Goal: Task Accomplishment & Management: Complete application form

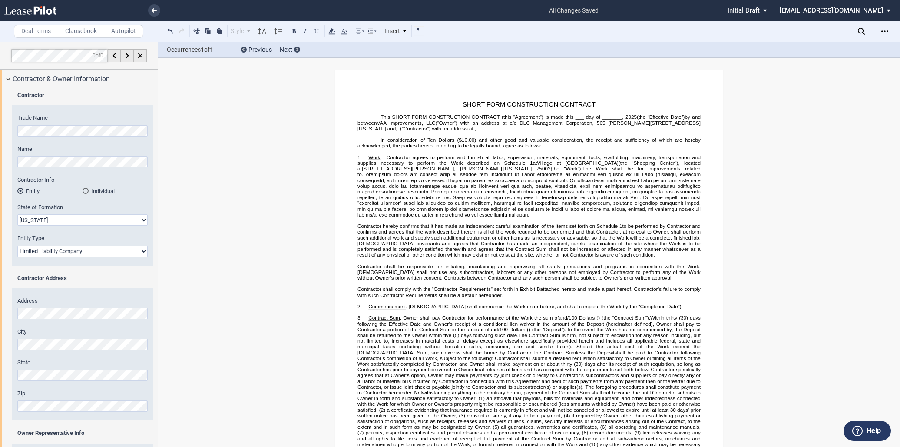
select select "Texas"
select select "Limited Liability Company"
select select "100 Upon Completion"
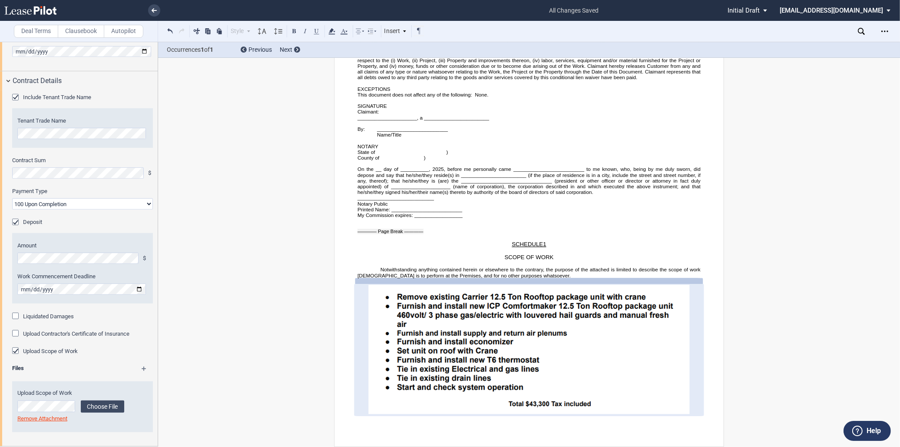
click at [833, 344] on div "Deal Terms Clausebook Autopilot Style Normal 8pt 9pt 10pt 10.5pt 11pt 12pt 14pt…" at bounding box center [450, 244] width 900 height 405
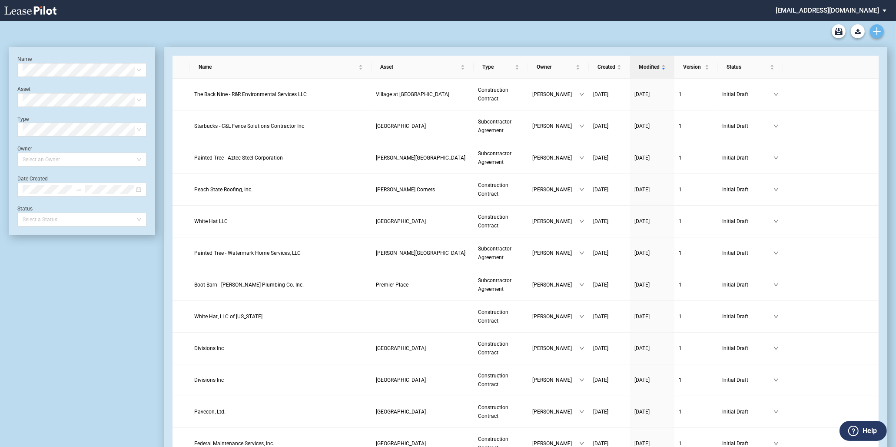
click at [878, 30] on icon "Create new document" at bounding box center [877, 31] width 8 height 8
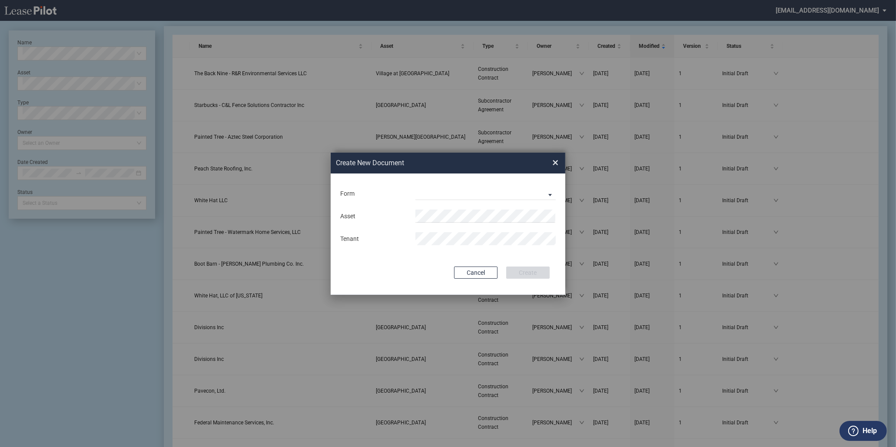
click at [492, 186] on md-input-container "Form Construction Contract Subcontractor Agreement" at bounding box center [447, 193] width 217 height 15
click at [492, 189] on md-select "Construction Contract Subcontractor Agreement" at bounding box center [485, 193] width 140 height 13
click at [478, 196] on div "Construction Contract" at bounding box center [449, 194] width 67 height 10
click at [459, 209] on md-input-container "Asset" at bounding box center [447, 216] width 217 height 15
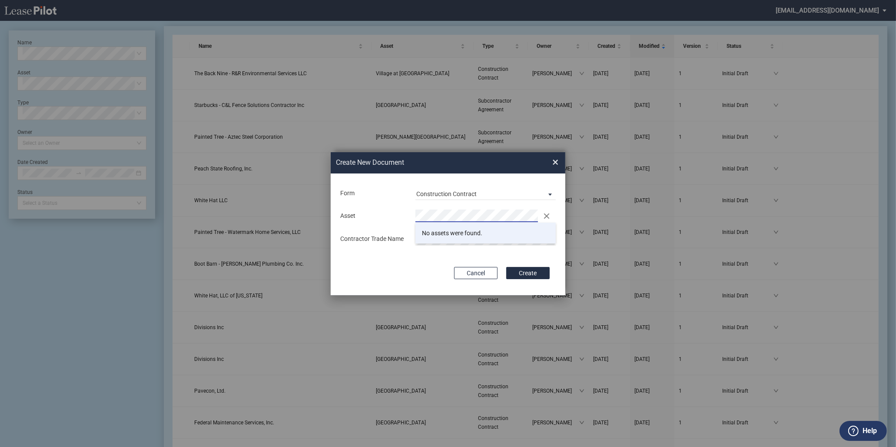
click at [467, 231] on li "No assets were found." at bounding box center [485, 232] width 140 height 21
click at [431, 245] on md-input-container "Contractor Trade Name" at bounding box center [447, 238] width 217 height 15
click at [506, 267] on button "Create" at bounding box center [527, 273] width 43 height 12
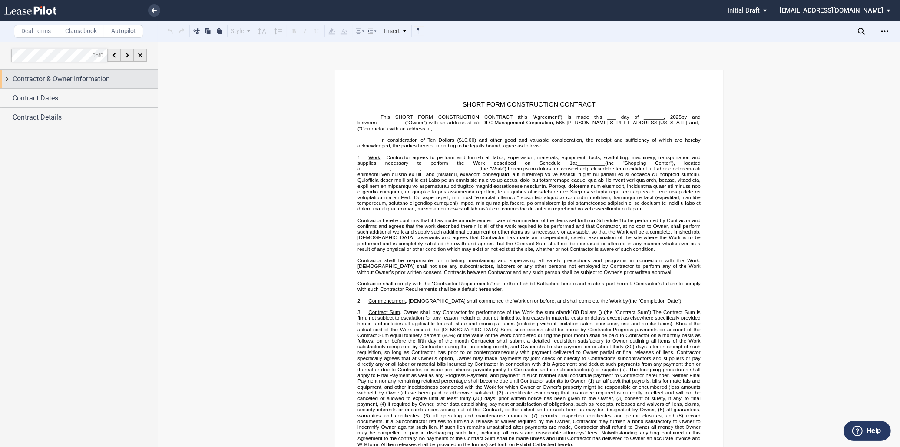
click at [55, 79] on span "Contractor & Owner Information" at bounding box center [61, 79] width 97 height 10
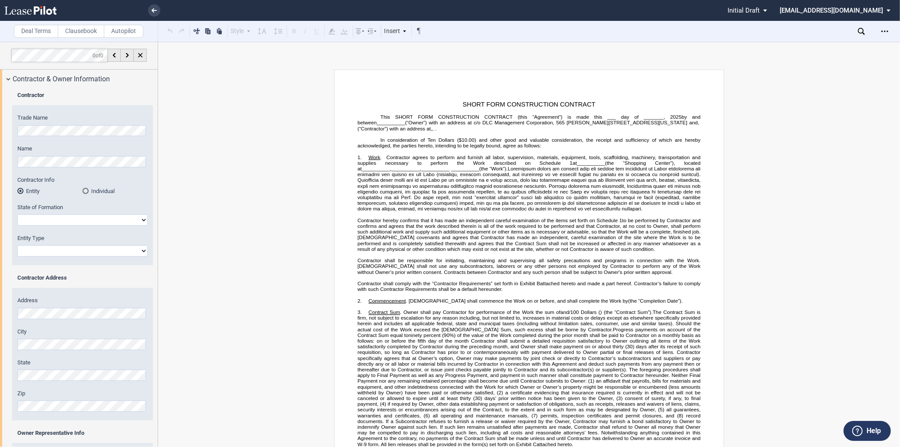
click at [0, 126] on html ".bocls-1{fill:#26354a;fill-rule:evenodd} Loading... × Pending... Pending... Ini…" at bounding box center [450, 223] width 900 height 447
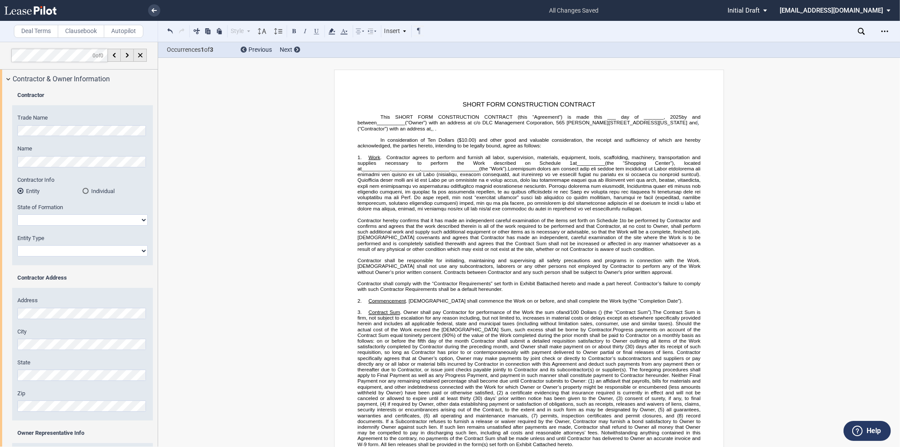
click at [565, 120] on span "(“Owner”) with an address at c/o DLC Management Corporation, 565" at bounding box center [485, 123] width 160 height 6
click at [93, 223] on select "Alabama Alaska Arizona Arkansas California Colorado Connecticut Delaware Distri…" at bounding box center [82, 219] width 130 height 11
select select "[US_STATE]"
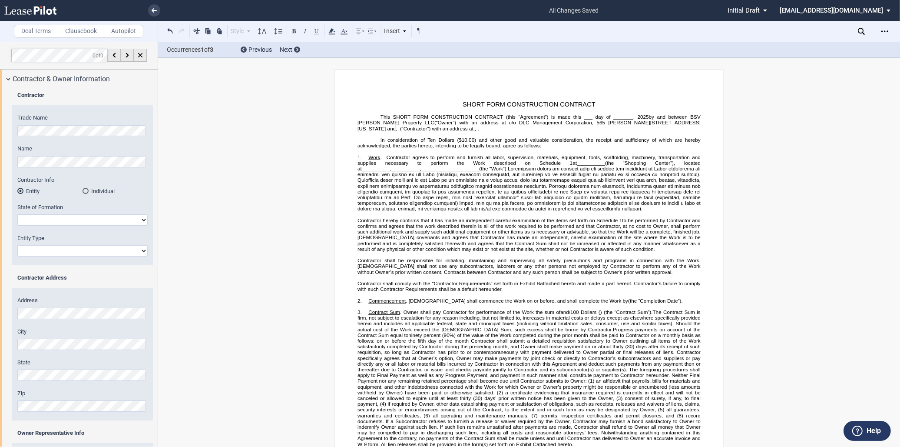
click at [17, 214] on select "Alabama Alaska Arizona Arkansas California Colorado Connecticut Delaware Distri…" at bounding box center [82, 219] width 130 height 11
click at [73, 248] on select "Corporation Limited Liability Company General Partnership Limited Partnership O…" at bounding box center [82, 250] width 130 height 11
select select "Limited Liability Company"
click at [17, 245] on select "Corporation Limited Liability Company General Partnership Limited Partnership O…" at bounding box center [82, 250] width 130 height 11
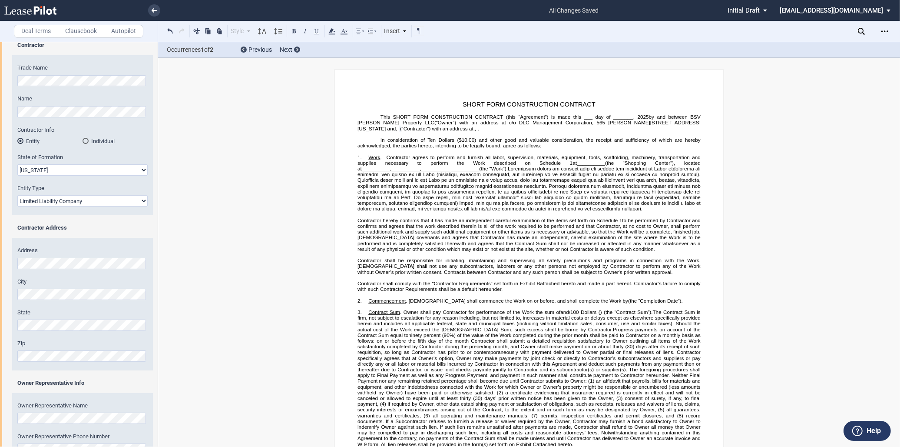
scroll to position [96, 0]
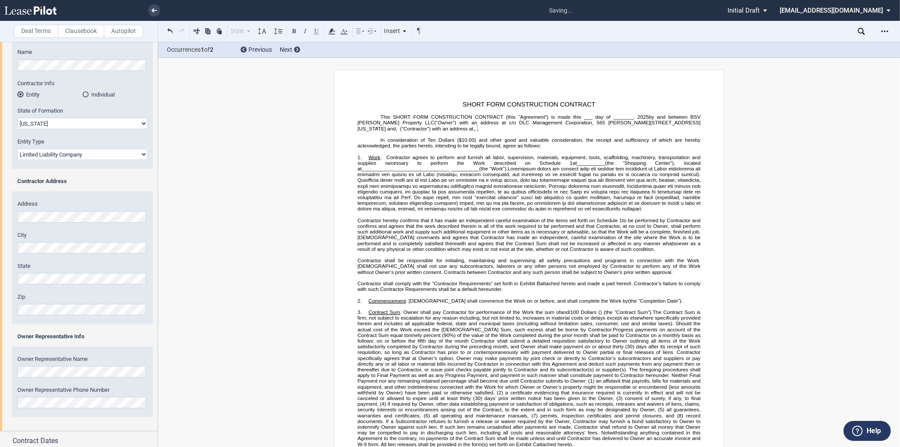
click at [92, 296] on label "Zip" at bounding box center [82, 297] width 130 height 8
click at [85, 289] on div "Address City State Zip" at bounding box center [82, 261] width 141 height 123
drag, startPoint x: 85, startPoint y: 289, endPoint x: 110, endPoint y: 207, distance: 85.9
click at [110, 207] on div "Address City State Zip" at bounding box center [82, 261] width 141 height 123
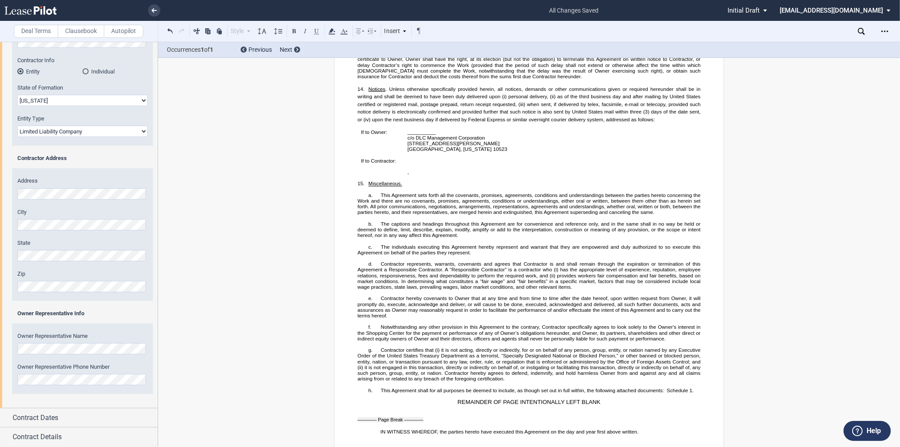
scroll to position [1819, 0]
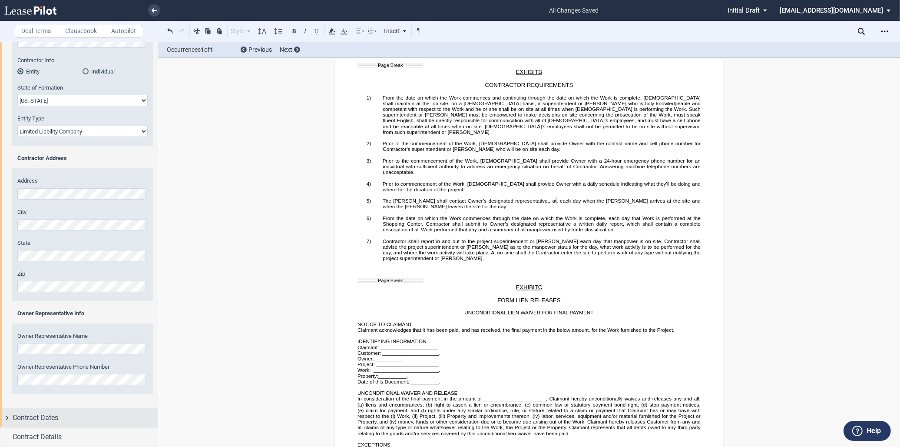
click at [73, 420] on div "Contract Dates" at bounding box center [85, 417] width 145 height 10
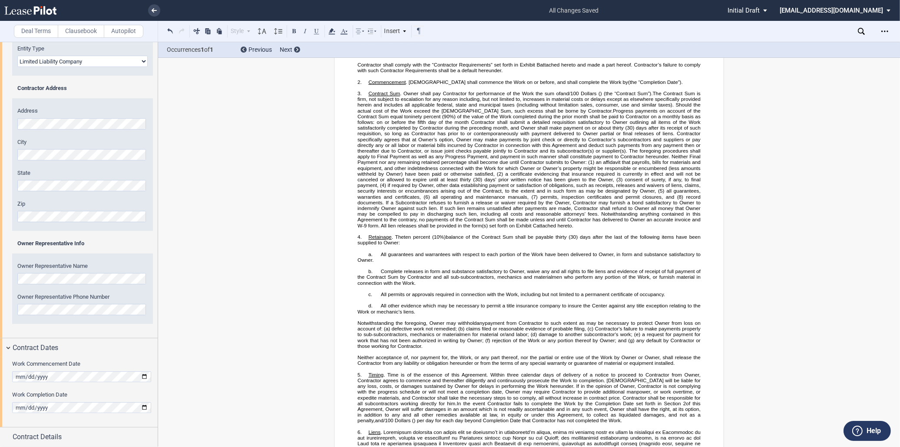
scroll to position [0, 0]
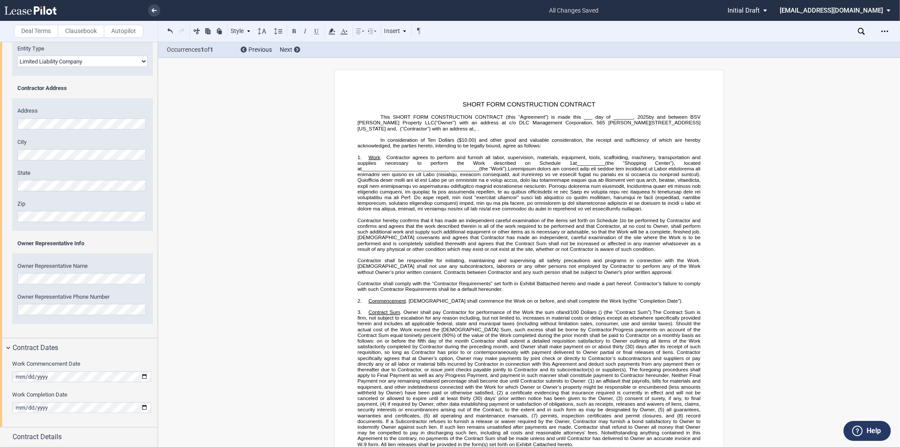
click at [550, 164] on span "(the “Shopping Center”), located at" at bounding box center [530, 165] width 345 height 11
click at [479, 171] on span "(the “Work”)." at bounding box center [493, 169] width 29 height 6
click at [446, 170] on span "(the “Shopping Center”), located at 7383 Baltimore Annapolis Boulevard, Glen Bu…" at bounding box center [530, 165] width 345 height 11
click at [471, 170] on span "(the “Shopping Center”), located at 7383 Baltimore Annapolis Boulevard, Glen Bu…" at bounding box center [530, 165] width 345 height 11
click at [446, 169] on span "(the “Shopping Center”), located at 7383 Baltimore Annapolis Boulevard, Glen Bu…" at bounding box center [530, 165] width 345 height 11
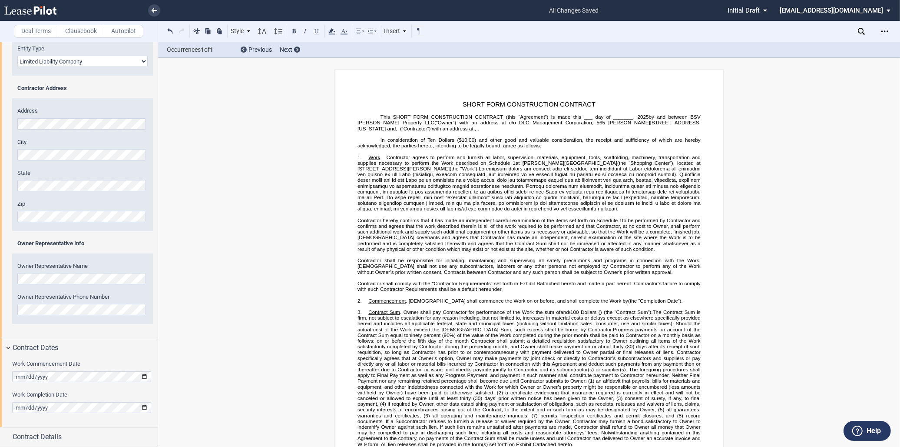
click at [446, 166] on span "Contractor agrees to perform and furnish all labor, supervision, materials, equ…" at bounding box center [530, 159] width 345 height 11
click at [447, 170] on span "(the “Shopping Center”), located at 7383 Baltimore Annapolis Boulevard, Glen Bu…" at bounding box center [530, 165] width 345 height 11
click at [467, 166] on span "Contractor agrees to perform and furnish all labor, supervision, materials, equ…" at bounding box center [530, 159] width 345 height 11
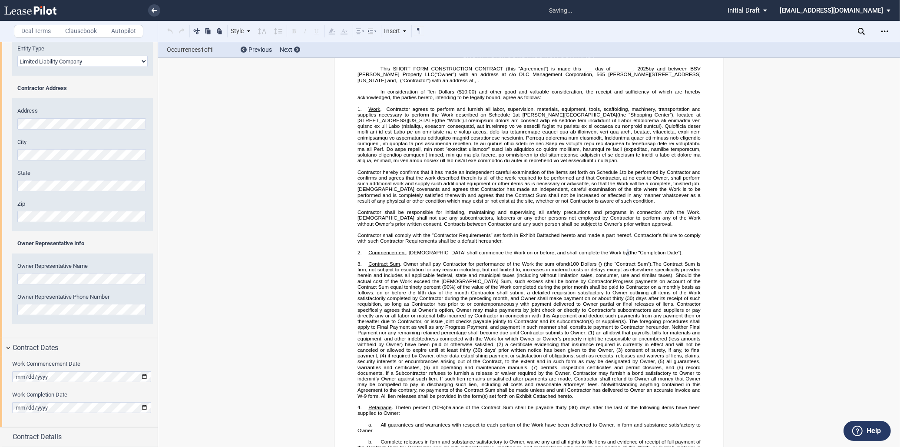
click at [42, 390] on div "Work Commencement Date Work Completion Date" at bounding box center [79, 392] width 158 height 70
click at [58, 437] on span "Contract Details" at bounding box center [37, 436] width 49 height 10
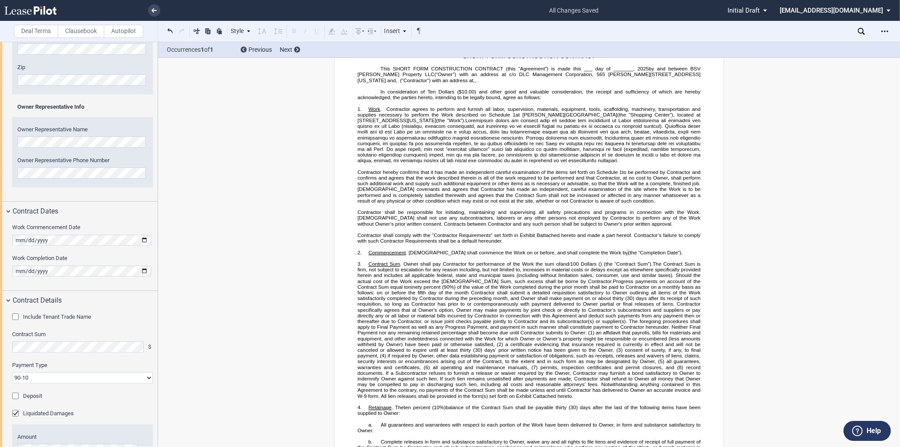
scroll to position [392, 0]
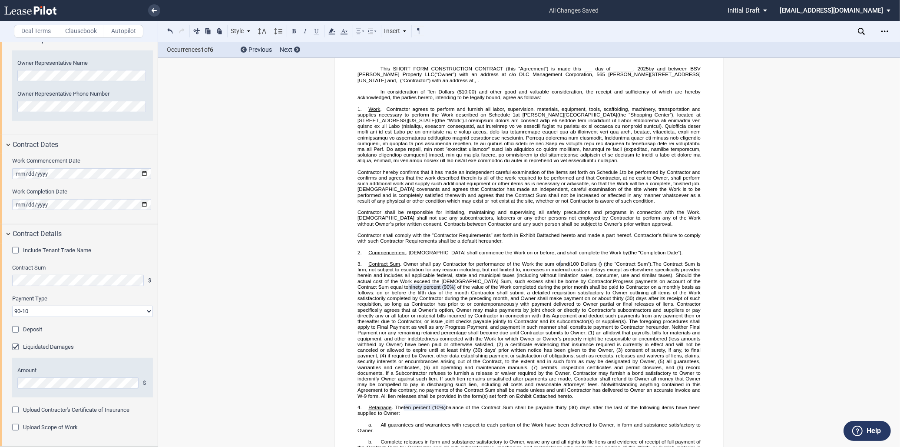
click at [54, 310] on select "90-10 30-30-30-10 100 Upon Completion" at bounding box center [82, 310] width 141 height 11
click at [55, 312] on select "90-10 30-30-30-10 100 Upon Completion" at bounding box center [82, 310] width 141 height 11
select select "100 Upon Completion"
click at [12, 305] on select "90-10 30-30-30-10 100 Upon Completion" at bounding box center [82, 310] width 141 height 11
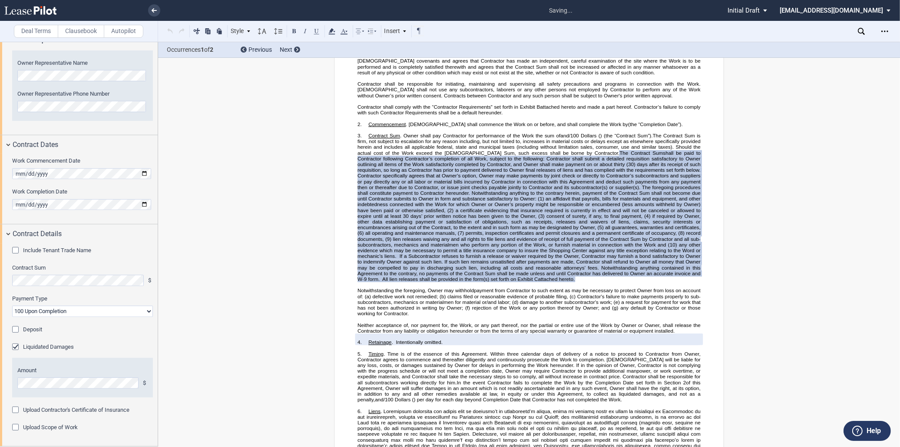
scroll to position [184, 0]
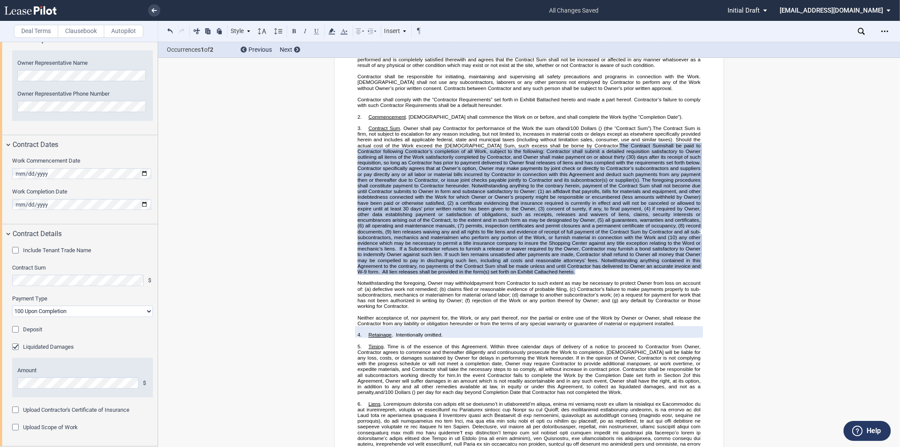
click at [13, 427] on div "Upload Scope of Work" at bounding box center [16, 428] width 9 height 9
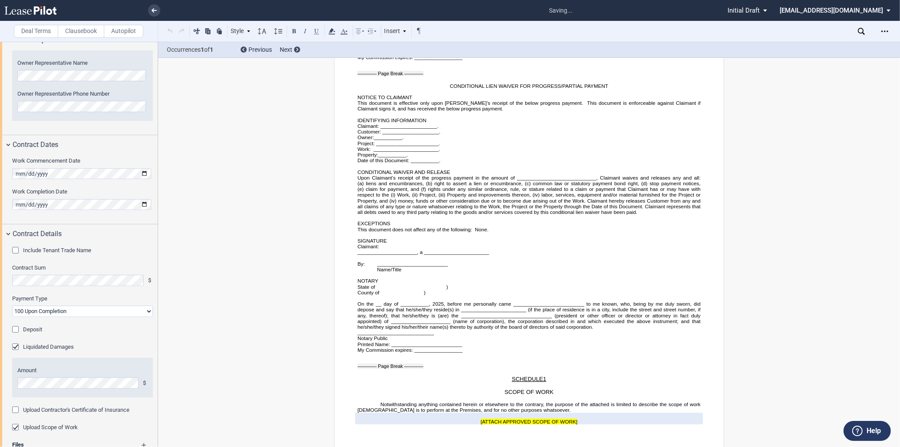
scroll to position [2908, 0]
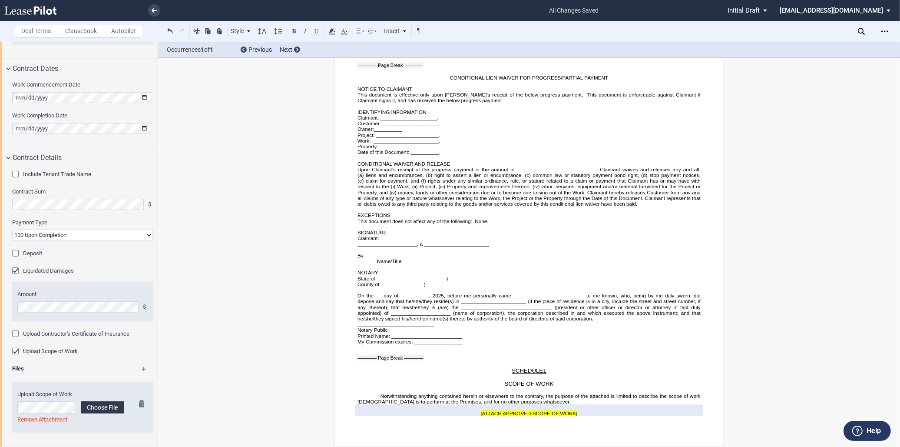
click at [93, 407] on label "Choose File" at bounding box center [102, 407] width 43 height 12
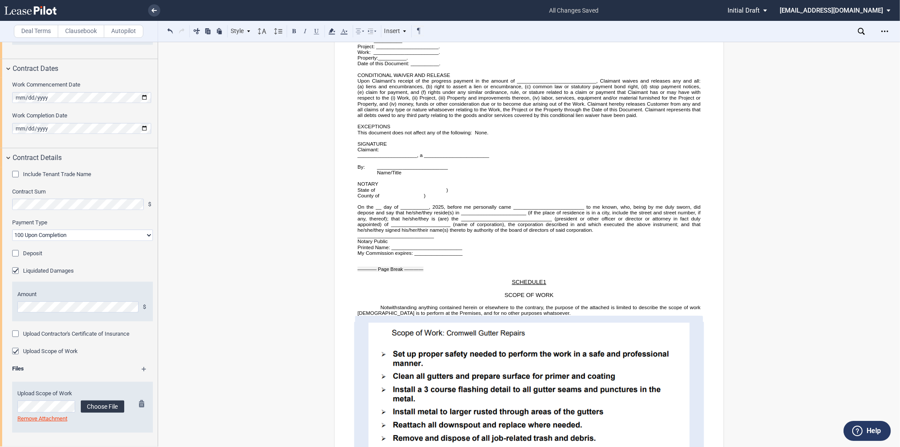
scroll to position [3034, 0]
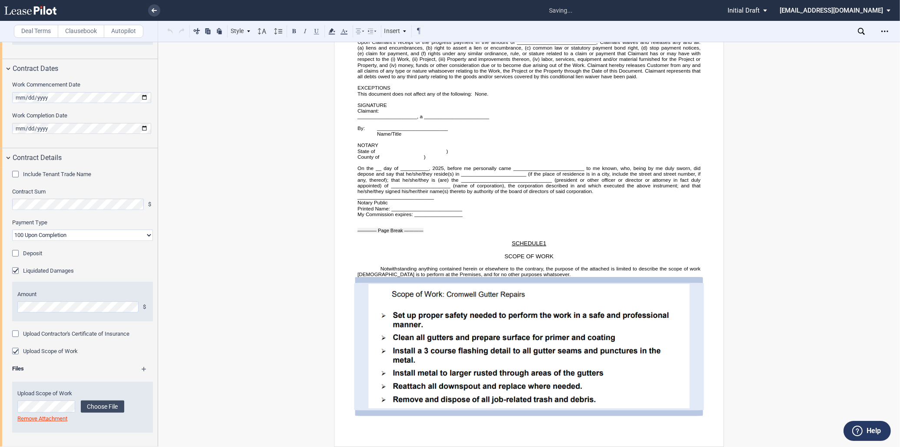
click at [142, 368] on md-icon at bounding box center [148, 372] width 13 height 10
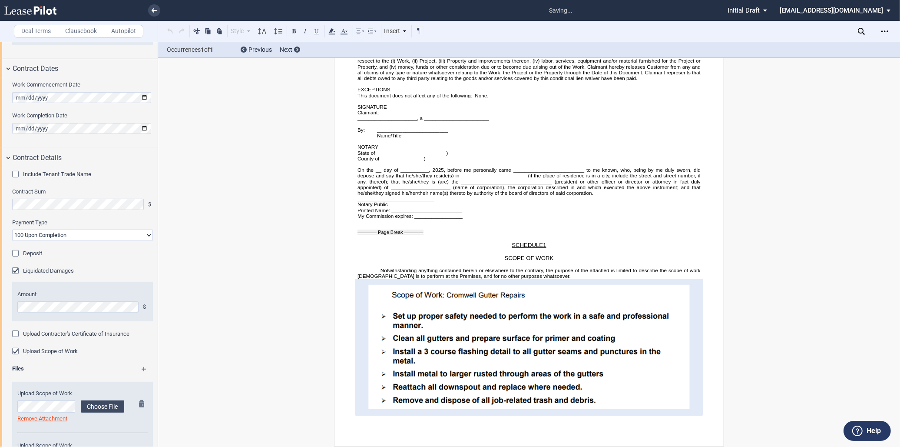
scroll to position [520, 0]
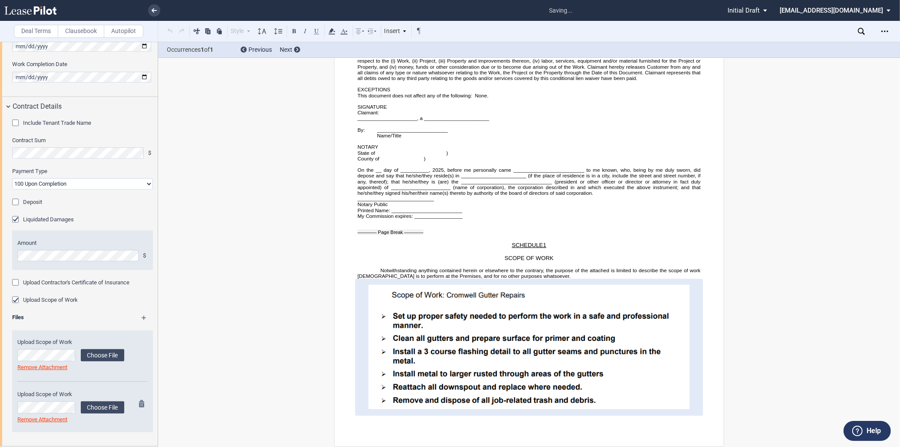
click at [100, 399] on div "Upload Scope of Work Choose File Loading Remove Attachment" at bounding box center [70, 406] width 107 height 33
click at [102, 403] on label "Choose File" at bounding box center [102, 407] width 43 height 12
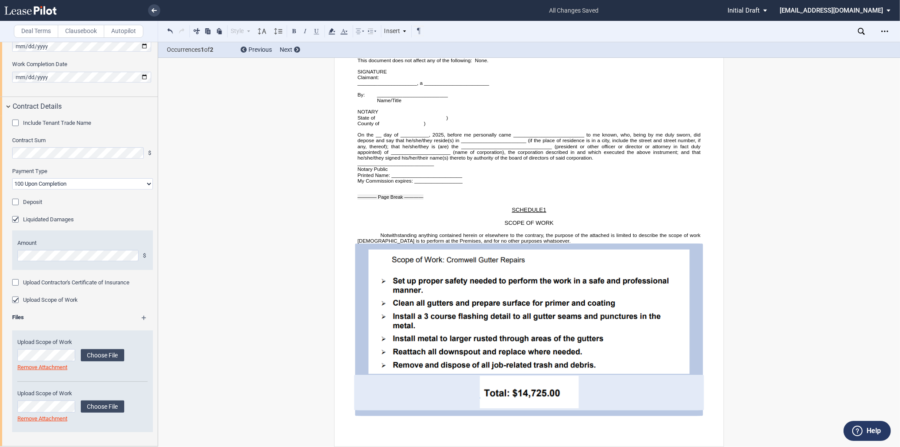
scroll to position [3067, 0]
click at [401, 415] on p at bounding box center [529, 413] width 343 height 6
click at [359, 33] on icon at bounding box center [360, 31] width 10 height 10
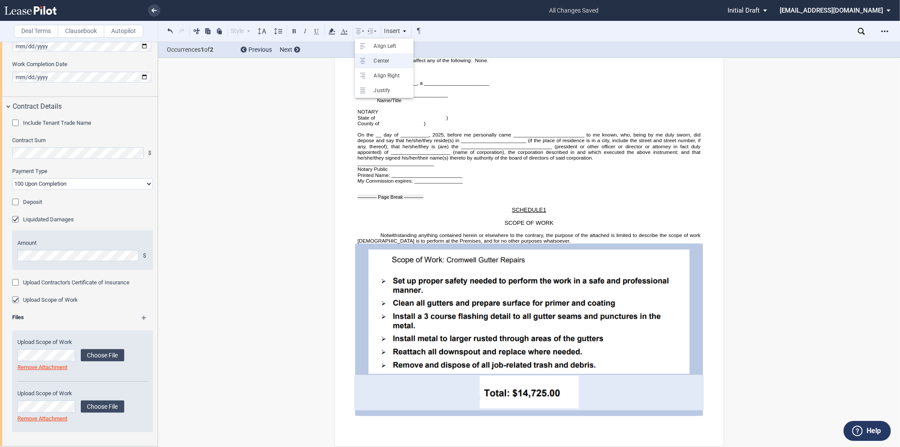
click at [374, 60] on div "Center" at bounding box center [390, 60] width 40 height 7
click at [628, 414] on p "**An additional $5,000.00 Dollars is applied to the total above for Time and Ma…" at bounding box center [529, 413] width 343 height 6
click at [646, 415] on span "**An additional $5,000.00 Dollars is applied to the total above for Time and Ma…" at bounding box center [529, 413] width 236 height 6
click at [644, 413] on span "**An additional $5,000.00 Dollars is applied to the total above for Time and Ma…" at bounding box center [529, 413] width 236 height 6
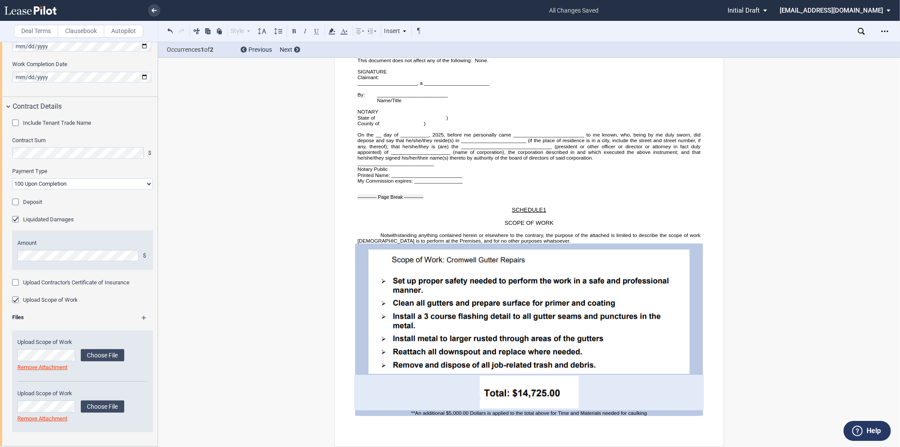
click at [652, 413] on p "**An additional $5,000.00 Dollars is applied to the total above for Time and Ma…" at bounding box center [529, 413] width 343 height 6
click at [540, 413] on span "**An additional $5,000.00 Dollars is applied to the total above for Time and Ma…" at bounding box center [529, 413] width 282 height 6
click at [526, 412] on span "**An additional $5,000.00 Dollars is applied to the total above for Time and Ma…" at bounding box center [529, 413] width 282 height 6
click at [481, 414] on span "**An additional $5,000.00 Dollars is applied to the total above for Time and Ma…" at bounding box center [529, 413] width 282 height 6
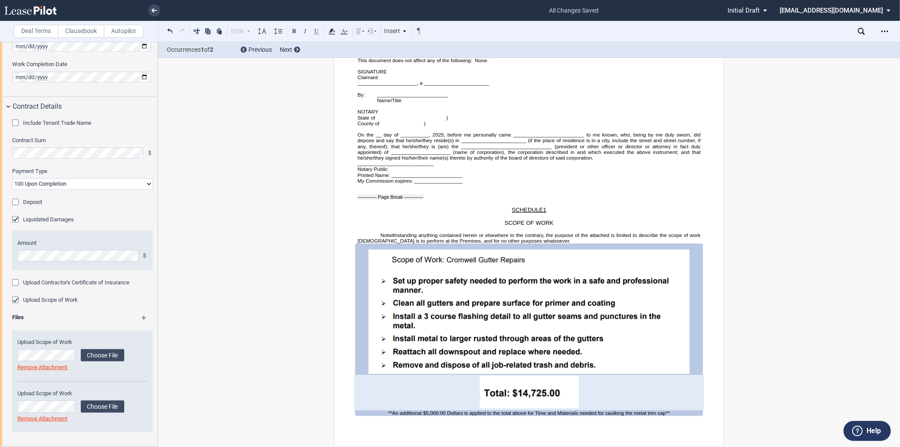
click at [527, 413] on span "**An additional $5,000.00 Dollars is applied to the total above for Time and Ma…" at bounding box center [529, 413] width 282 height 6
click at [560, 413] on span "**An additional $5,000.00 Dollars is applied to the total above for Time and Ma…" at bounding box center [529, 413] width 282 height 6
click at [581, 414] on span "**An additional $5,000.00 Dollars is applied to the total above for Time and Ma…" at bounding box center [529, 413] width 282 height 6
click at [617, 414] on span "**An additional $5,000.00 Dollars is applied to the total above for Time and Ma…" at bounding box center [529, 413] width 282 height 6
click at [647, 414] on span "**An additional $5,000.00 Dollars is applied to the total above for Time and Ma…" at bounding box center [529, 413] width 282 height 6
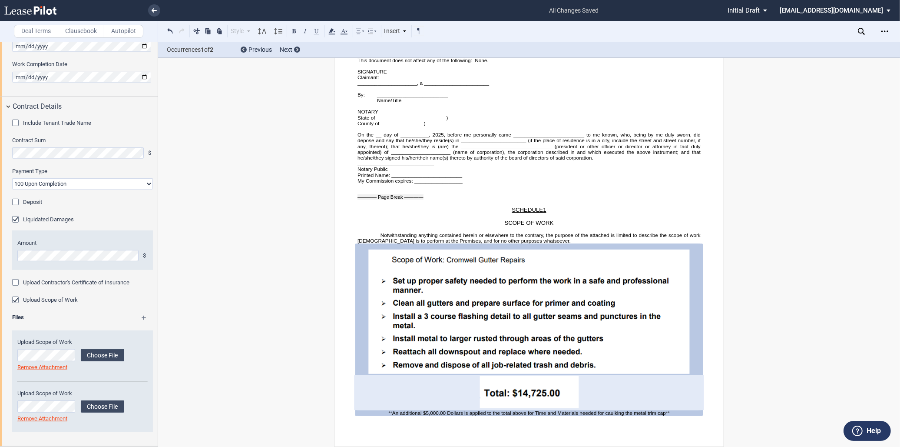
click at [659, 414] on span "**An additional $5,000.00 Dollars is applied to the total above for Time and Ma…" at bounding box center [529, 413] width 282 height 6
click at [416, 413] on span "**An additional $5,000.00 Dollars is applied to the total above for Time and Ma…" at bounding box center [529, 413] width 282 height 6
click at [448, 414] on span "**An additional $5,000.00 Dollars is applied to the total above for Time and Ma…" at bounding box center [529, 413] width 282 height 6
click at [471, 414] on span "**An additional $5,000.00 Dollars is applied to the total above for Time and Ma…" at bounding box center [529, 413] width 282 height 6
click at [480, 414] on span "**An additional $5,000.00 Dollars is applied to the total above for Time and Ma…" at bounding box center [529, 413] width 282 height 6
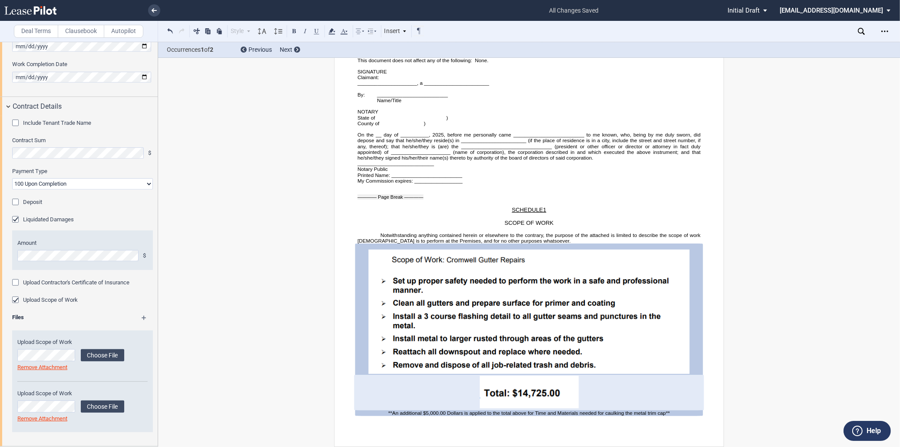
click at [455, 414] on span "**An additional $5,000.00 Dollars is applied to the total above for Time and Ma…" at bounding box center [529, 413] width 282 height 6
click at [500, 415] on span "**An additional $5,000.00 Dollars is applied to the total above for Time and Ma…" at bounding box center [529, 413] width 282 height 6
click at [527, 414] on span "**An additional $5,000.00 Dollars is applied to the total above for Time and Ma…" at bounding box center [529, 413] width 282 height 6
click at [549, 414] on span "**An additional $5,000.00 Dollars is applied to the total above for Time and Ma…" at bounding box center [529, 413] width 282 height 6
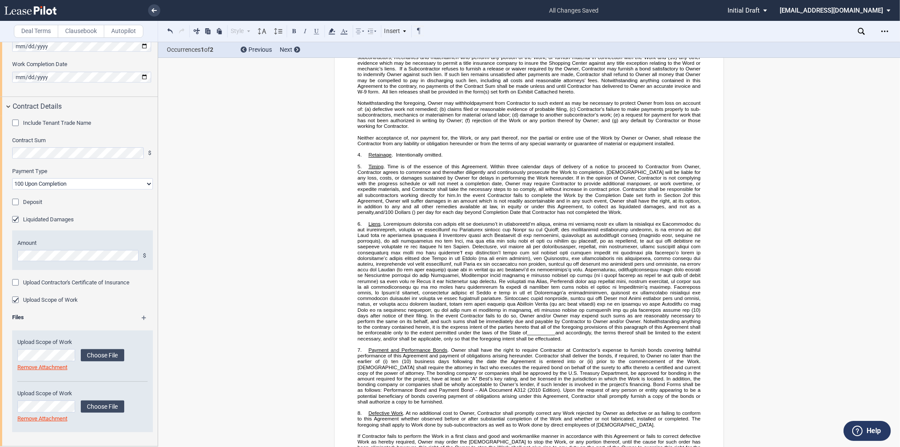
scroll to position [365, 0]
click at [384, 340] on span "and accordingly, the terms thereof shall be limited to the extent necessary, an…" at bounding box center [530, 333] width 345 height 11
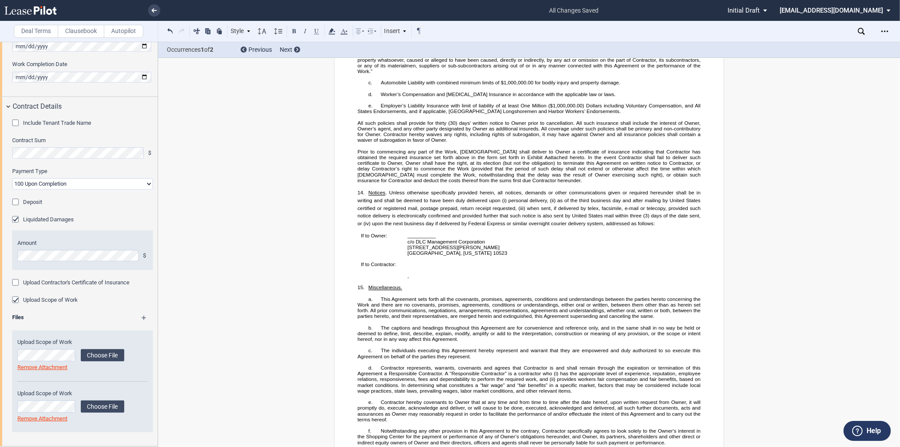
scroll to position [1079, 0]
click at [436, 237] on p "__________" at bounding box center [466, 235] width 119 height 6
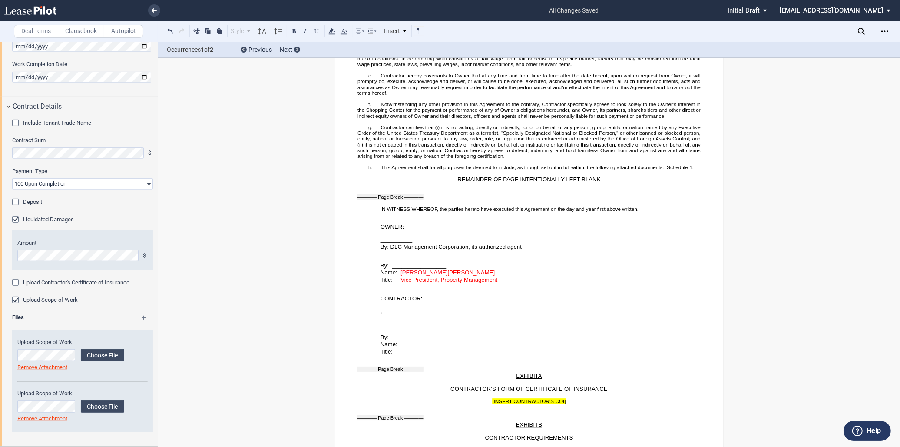
scroll to position [1405, 0]
click at [414, 243] on p "__________" at bounding box center [541, 239] width 320 height 7
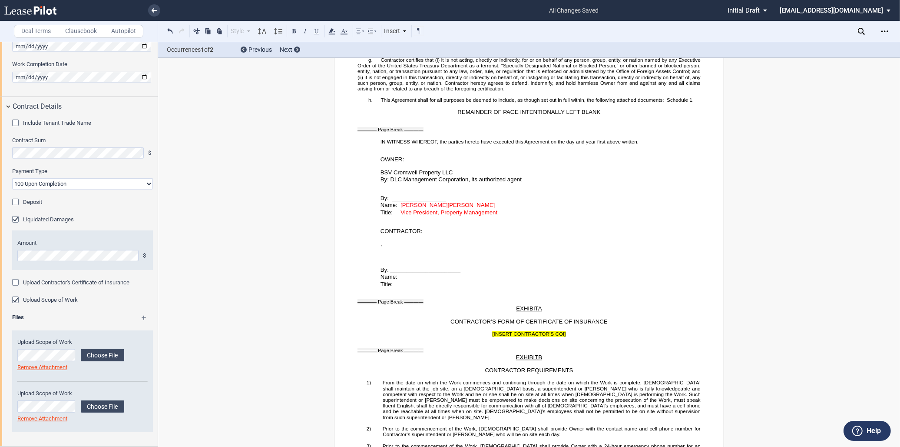
scroll to position [1473, 0]
drag, startPoint x: 441, startPoint y: 236, endPoint x: 478, endPoint y: 236, distance: 37.4
click at [478, 208] on p "Name: Mark Bradshaw Donna Younce" at bounding box center [541, 204] width 320 height 7
drag, startPoint x: 478, startPoint y: 236, endPoint x: 454, endPoint y: 238, distance: 24.4
click at [454, 207] on span "[PERSON_NAME]" at bounding box center [471, 204] width 47 height 7
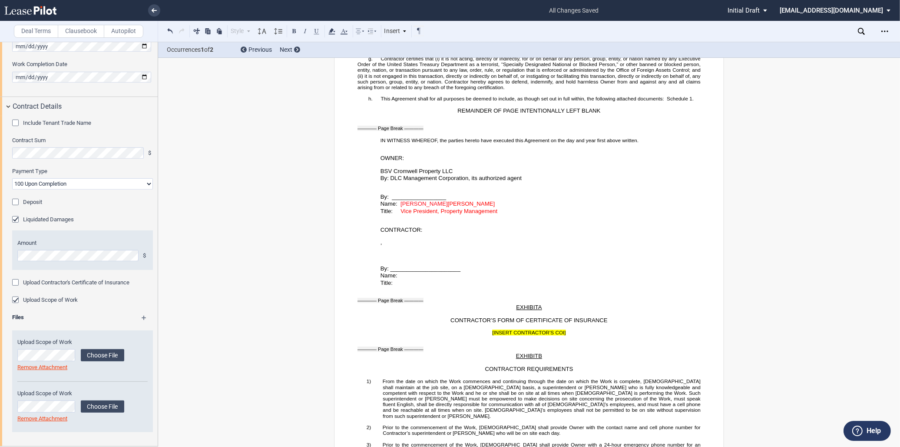
click at [475, 207] on span "[PERSON_NAME]" at bounding box center [471, 204] width 47 height 7
drag, startPoint x: 398, startPoint y: 235, endPoint x: 494, endPoint y: 242, distance: 97.2
click at [494, 215] on div "﻿ ﻿ By: _________________ Name: Mark Bradshaw Title: Vice President, Property M…" at bounding box center [529, 198] width 343 height 33
click at [342, 30] on use at bounding box center [344, 32] width 7 height 6
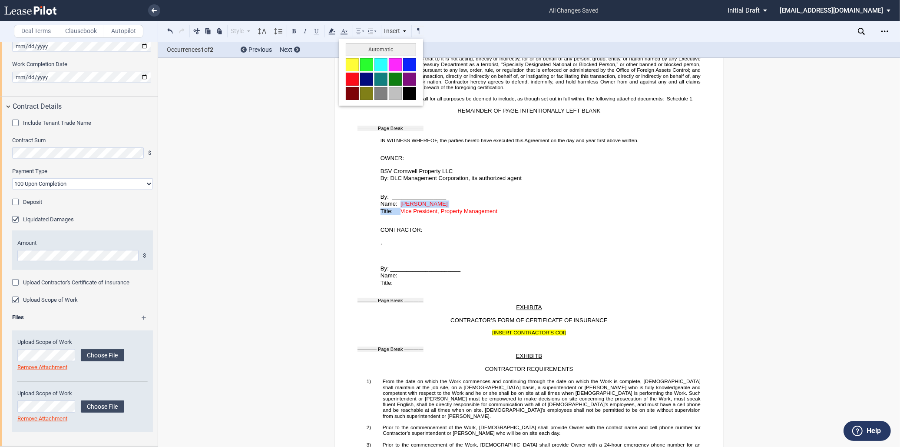
click at [411, 98] on button at bounding box center [409, 93] width 13 height 13
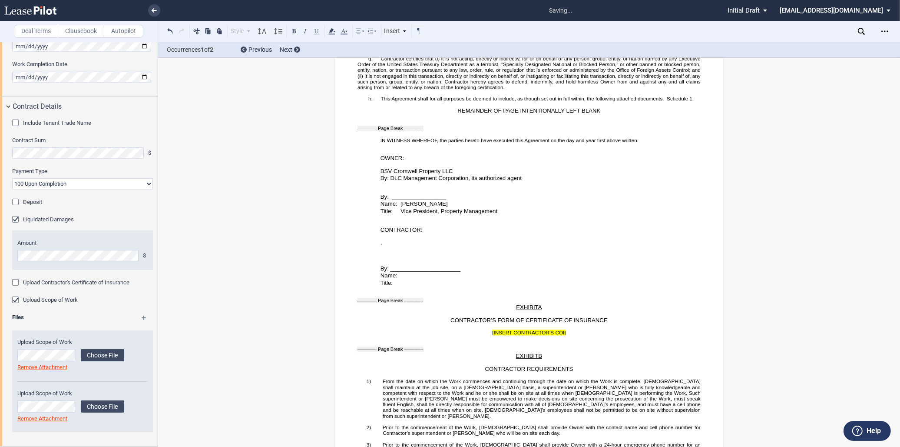
click at [464, 201] on p "By: _________________" at bounding box center [541, 196] width 320 height 7
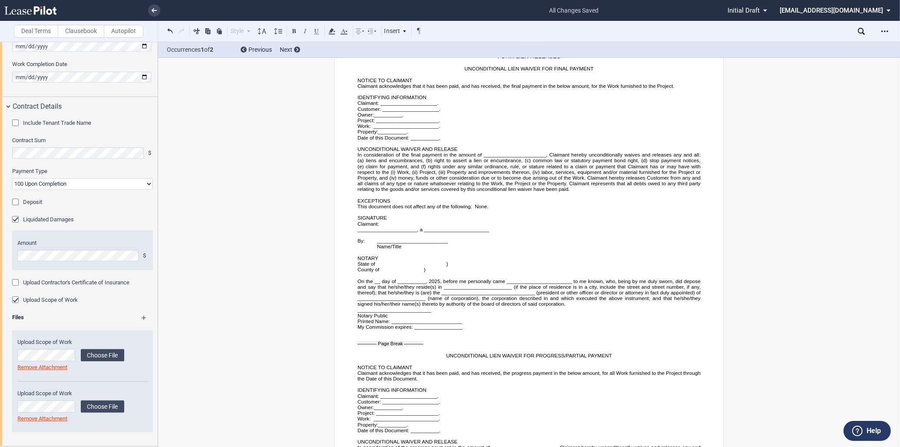
scroll to position [2004, 0]
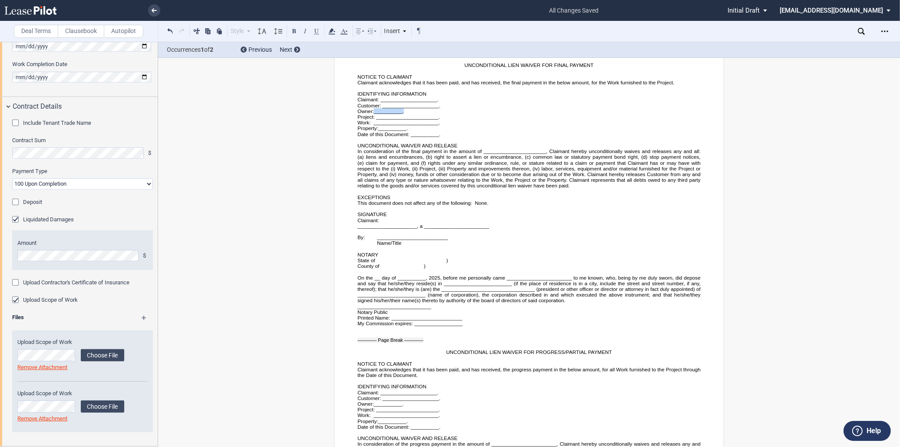
drag, startPoint x: 403, startPoint y: 129, endPoint x: 373, endPoint y: 128, distance: 30.4
click at [373, 114] on p "Owner: __________ ." at bounding box center [529, 111] width 343 height 6
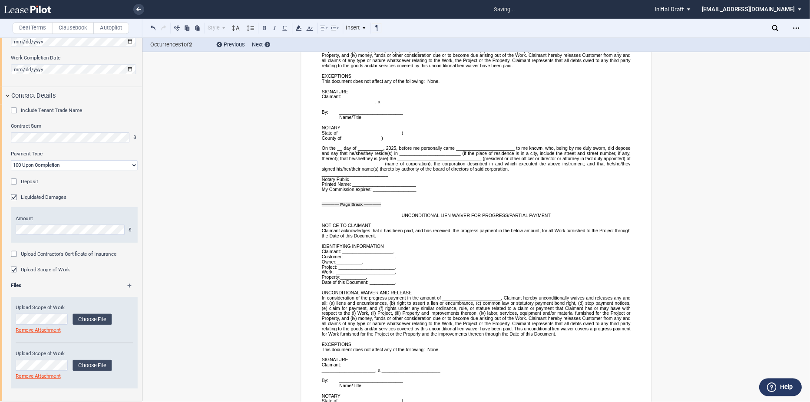
scroll to position [2148, 0]
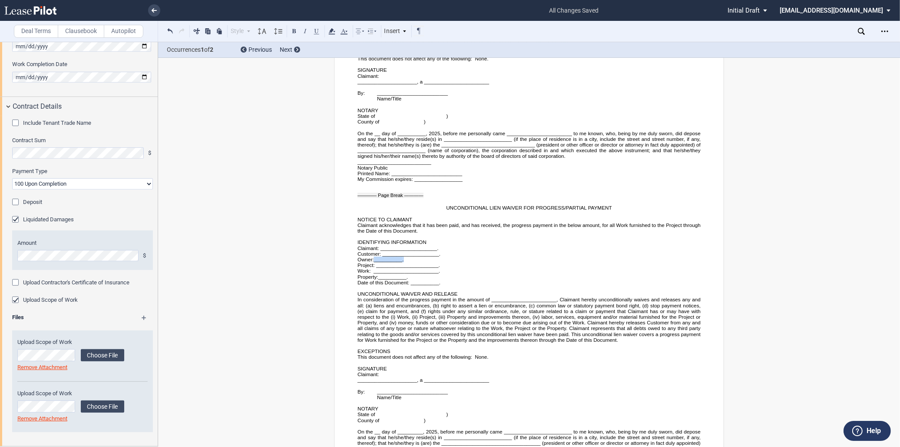
drag, startPoint x: 405, startPoint y: 283, endPoint x: 374, endPoint y: 281, distance: 30.5
click at [374, 262] on p "Owner: __________ ." at bounding box center [529, 259] width 343 height 6
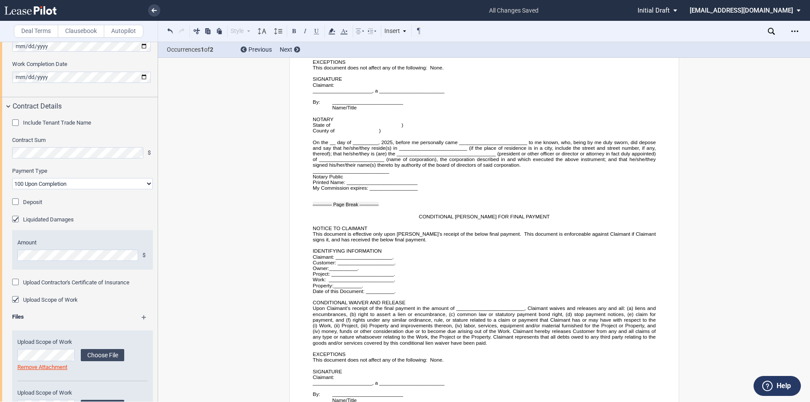
scroll to position [2453, 0]
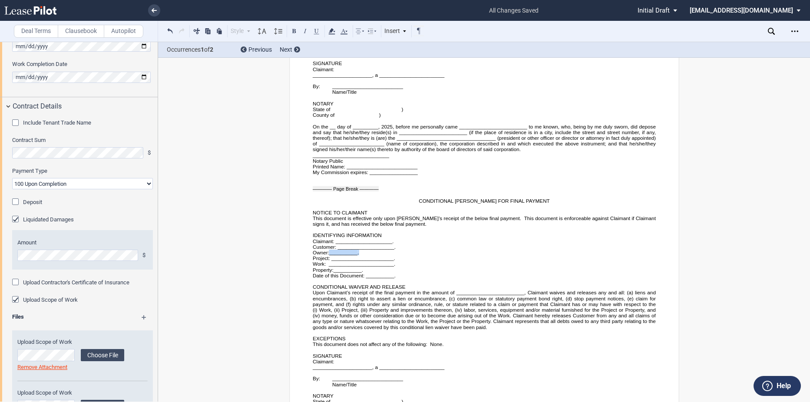
drag, startPoint x: 358, startPoint y: 248, endPoint x: 329, endPoint y: 247, distance: 29.1
click at [329, 250] on p "Owner: __________ ." at bounding box center [484, 253] width 343 height 6
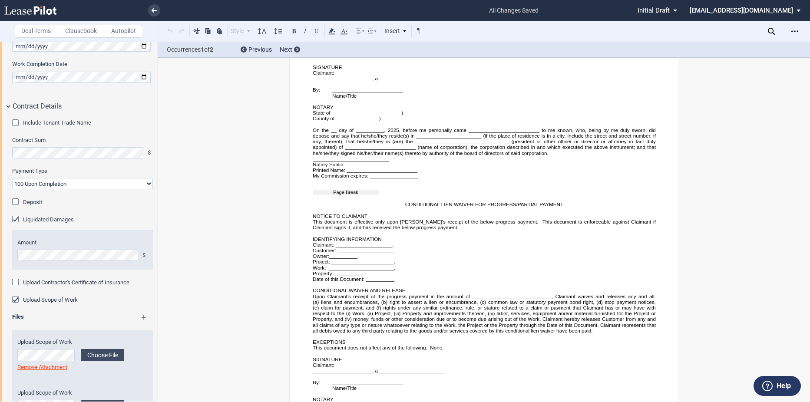
scroll to position [2757, 0]
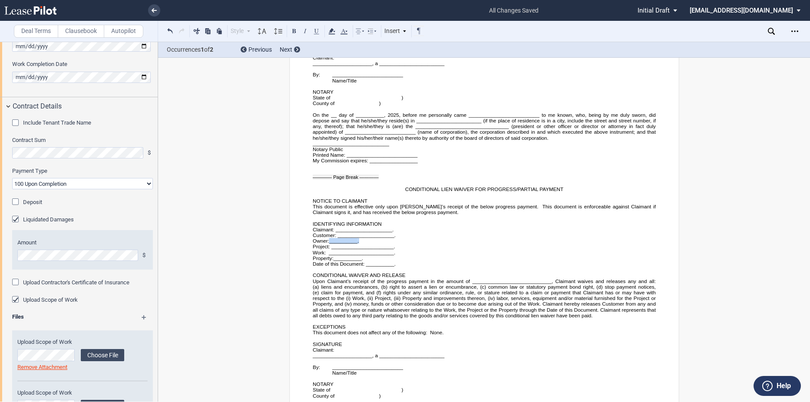
drag, startPoint x: 359, startPoint y: 236, endPoint x: 329, endPoint y: 236, distance: 30.0
click at [329, 238] on p "Owner: __________ ." at bounding box center [484, 241] width 343 height 6
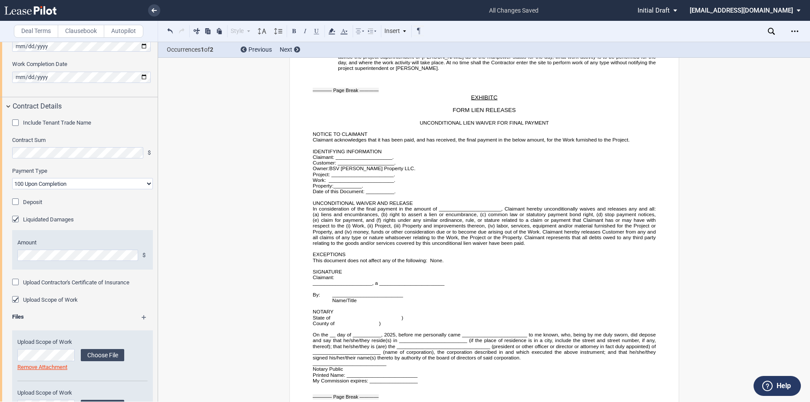
scroll to position [1931, 0]
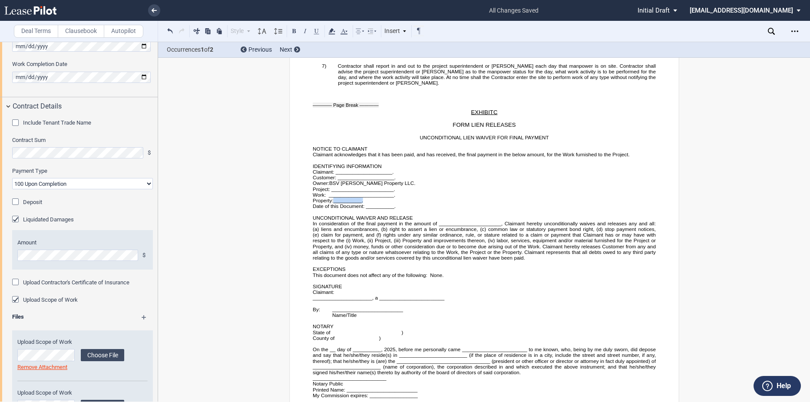
drag, startPoint x: 361, startPoint y: 195, endPoint x: 334, endPoint y: 193, distance: 27.4
click at [334, 198] on p "Property: __________ ." at bounding box center [484, 201] width 343 height 6
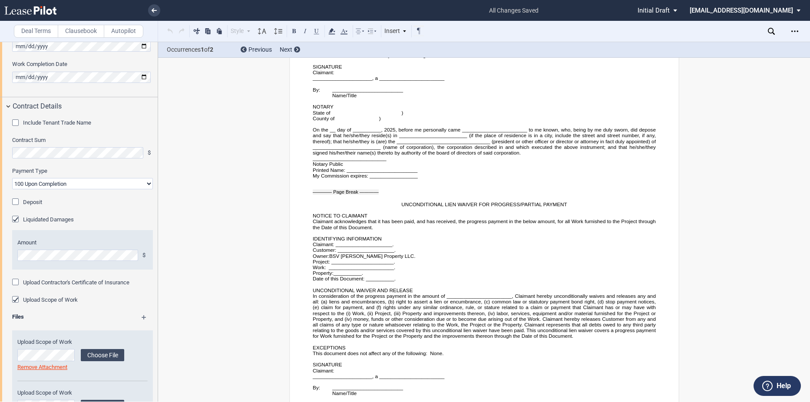
scroll to position [2192, 0]
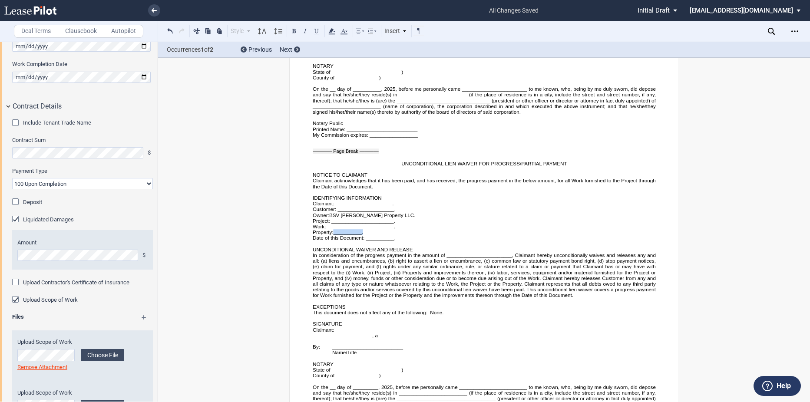
drag, startPoint x: 362, startPoint y: 227, endPoint x: 333, endPoint y: 228, distance: 29.1
click at [333, 230] on span "Property: __________ ." at bounding box center [338, 232] width 50 height 5
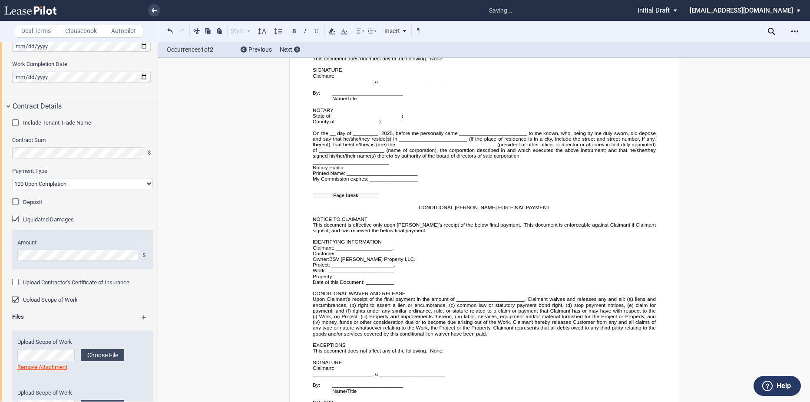
scroll to position [2496, 0]
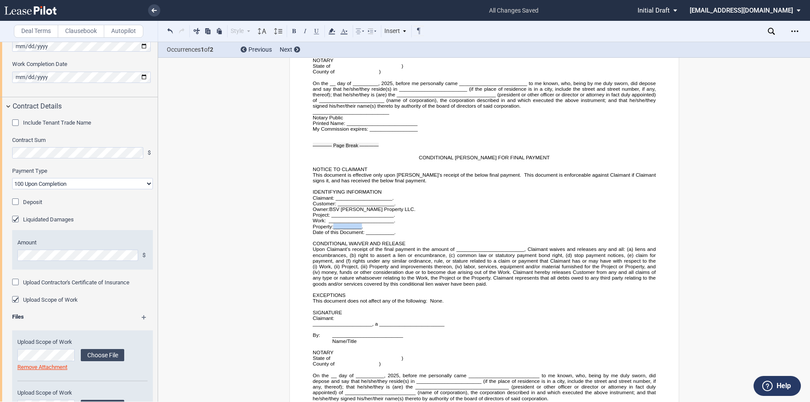
drag, startPoint x: 361, startPoint y: 222, endPoint x: 334, endPoint y: 223, distance: 27.4
click at [334, 224] on span "Property: __________ ." at bounding box center [338, 226] width 50 height 5
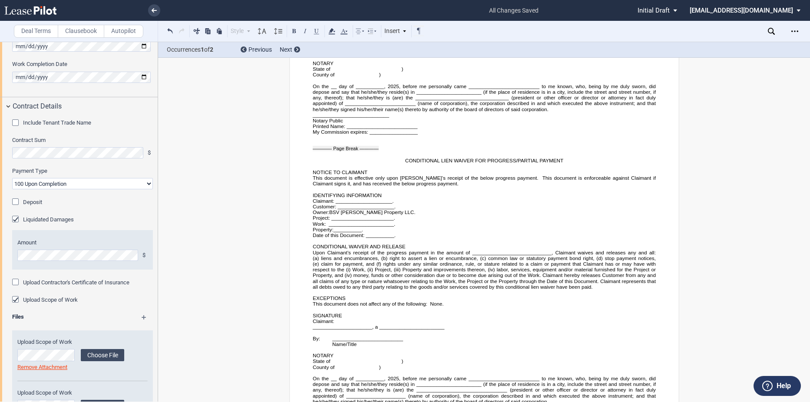
scroll to position [2800, 0]
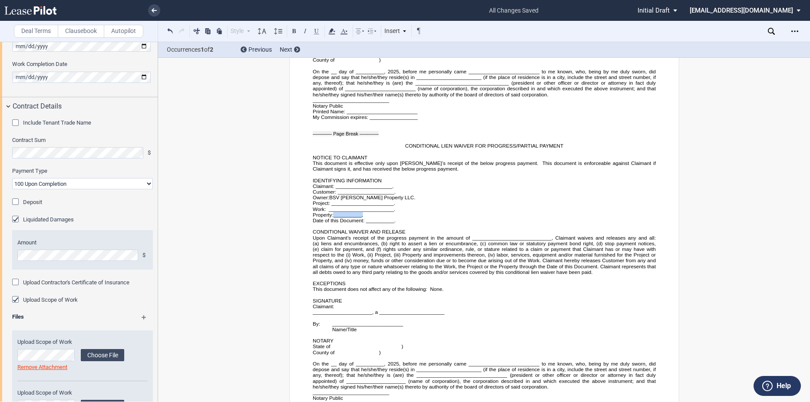
drag, startPoint x: 363, startPoint y: 210, endPoint x: 334, endPoint y: 210, distance: 29.1
click at [334, 212] on p "Property: __________ ." at bounding box center [484, 215] width 343 height 6
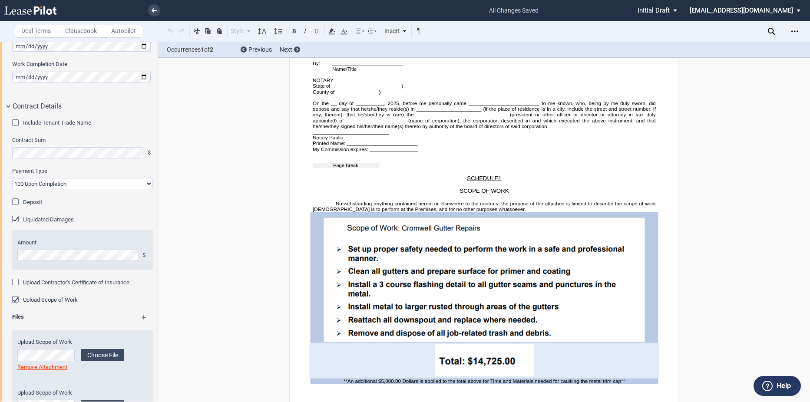
scroll to position [3068, 0]
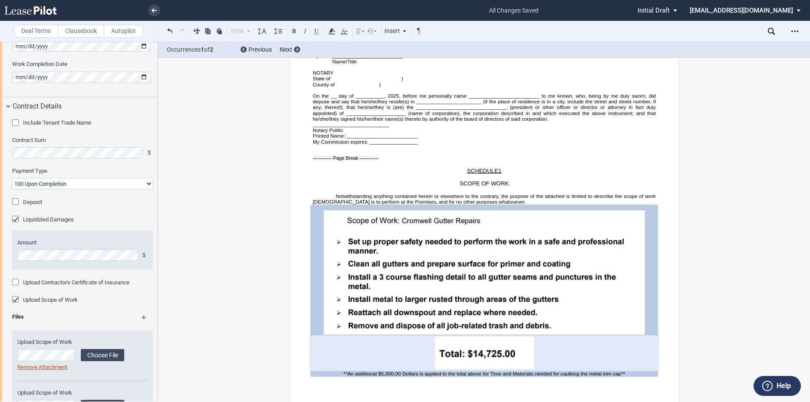
click at [222, 174] on div "Deal Terms Clausebook Autopilot Style Normal 8pt 9pt 10pt 10.5pt 11pt 12pt 14pt…" at bounding box center [405, 222] width 810 height 361
click at [252, 199] on div "Deal Terms Clausebook Autopilot Style Normal 8pt 9pt 10pt 10.5pt 11pt 12pt 14pt…" at bounding box center [405, 222] width 810 height 361
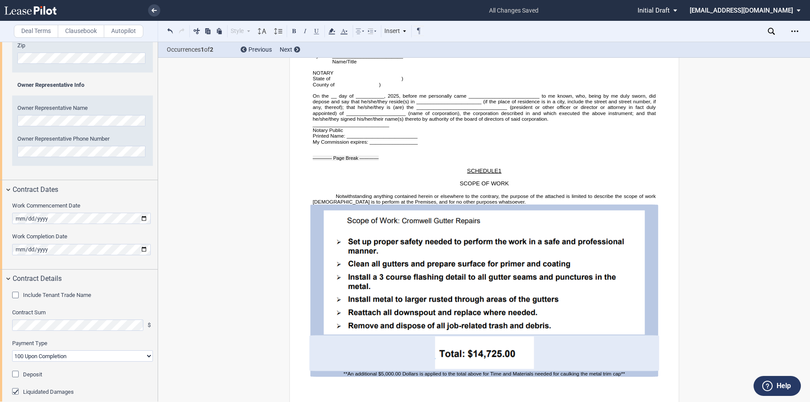
scroll to position [564, 0]
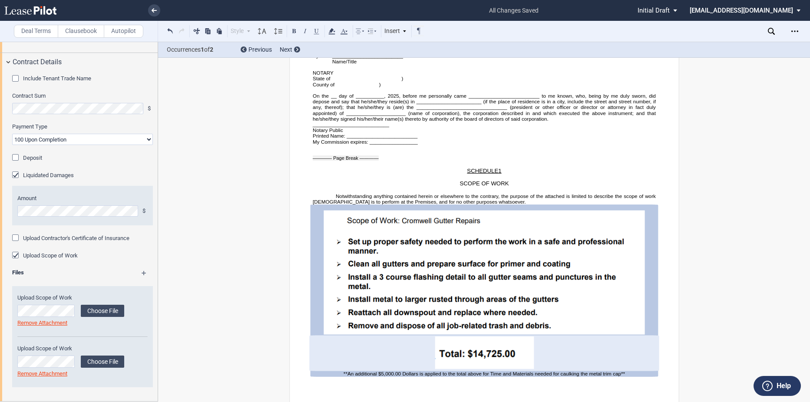
click at [490, 371] on span "**An additional $5,000.00 Dollars is applied to the total above for Time and Ma…" at bounding box center [484, 374] width 282 height 6
click at [513, 371] on span "**An additional $5,000.00 Dollars is applied to the total above for time and Ma…" at bounding box center [484, 374] width 280 height 6
click at [588, 371] on span "**An additional $5,000.00 Dollars is applied to the total above for time and ma…" at bounding box center [484, 374] width 280 height 6
click at [638, 371] on p "**An additional $5,000.00 Dollars is applied to the total above for time and ma…" at bounding box center [484, 374] width 343 height 6
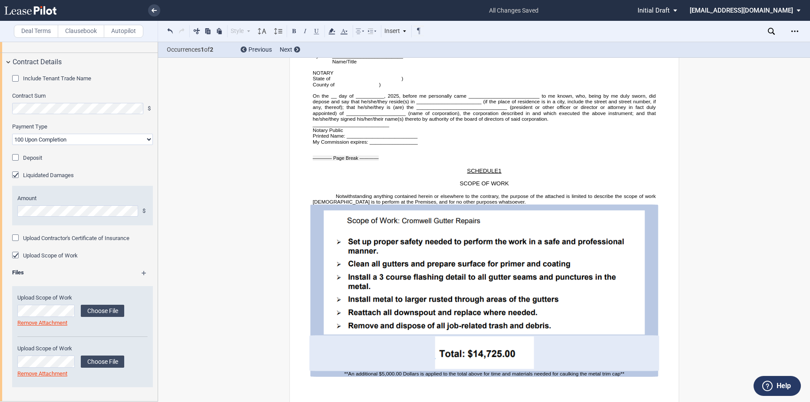
click at [264, 295] on div "Deal Terms Clausebook Autopilot Style Normal 8pt 9pt 10pt 10.5pt 11pt 12pt 14pt…" at bounding box center [405, 222] width 810 height 361
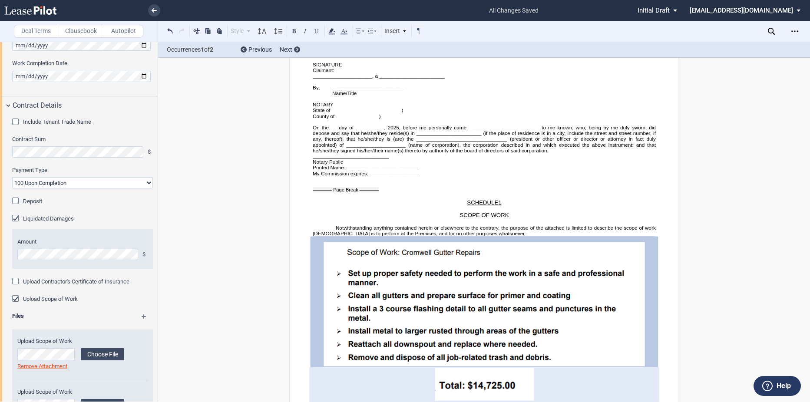
scroll to position [3068, 0]
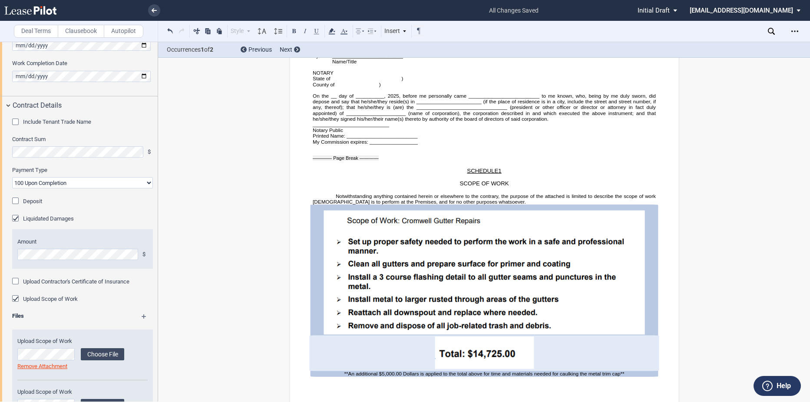
click at [550, 371] on span "**An additional $5,000.00 Dollars is applied to the total above for time and ma…" at bounding box center [484, 374] width 280 height 6
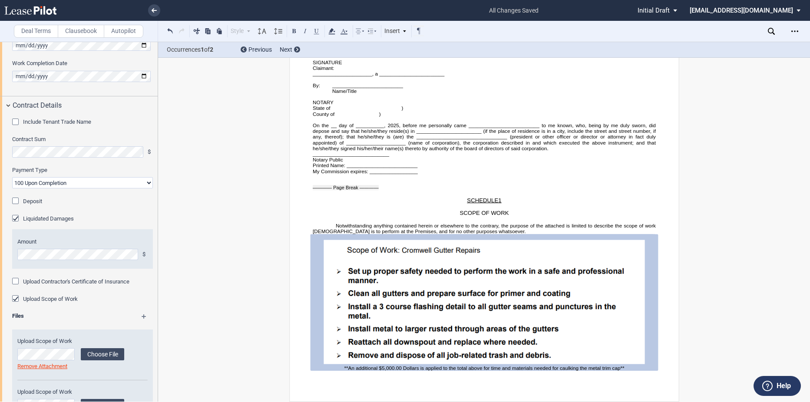
scroll to position [3033, 0]
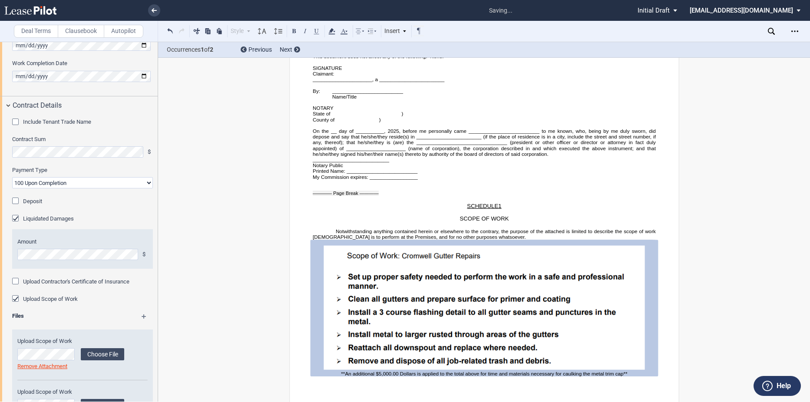
click at [241, 288] on div "Deal Terms Clausebook Autopilot Style Normal 8pt 9pt 10pt 10.5pt 11pt 12pt 14pt…" at bounding box center [405, 222] width 810 height 361
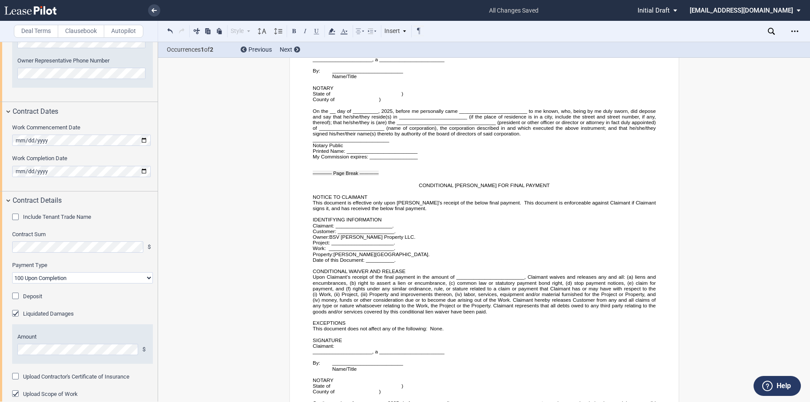
scroll to position [0, 0]
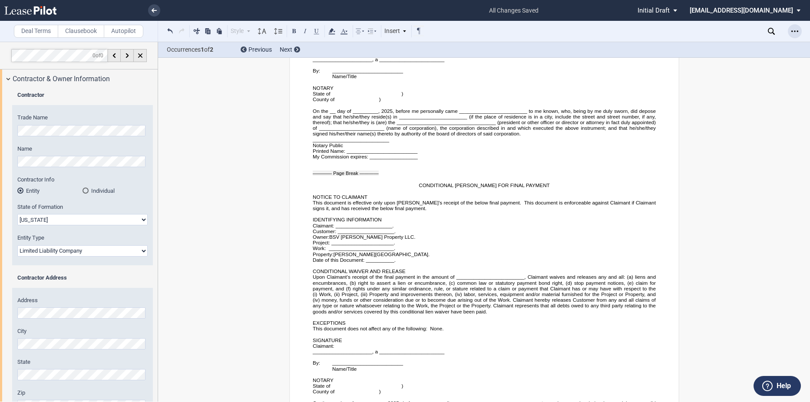
click at [793, 28] on icon "Open Lease options menu" at bounding box center [795, 31] width 7 height 7
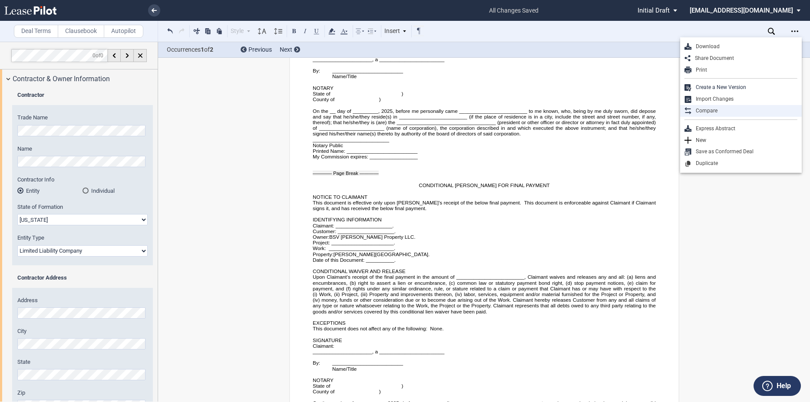
click at [712, 108] on div "Compare" at bounding box center [745, 110] width 106 height 7
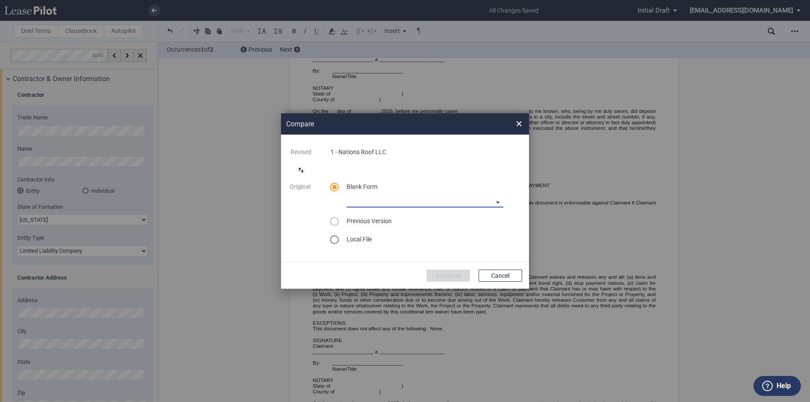
click at [448, 203] on md-select "90-10 Payment Blank Form (Construction Contract) 30-30-30-10 Payment Blank Form…" at bounding box center [425, 201] width 157 height 13
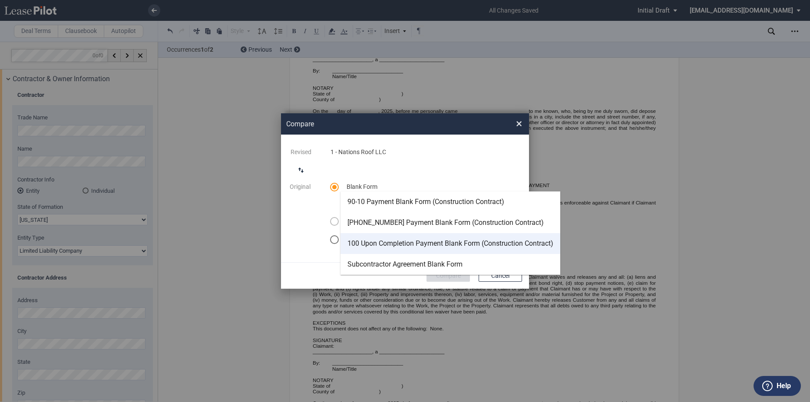
click at [388, 239] on div "100 Upon Completion Payment Blank Form (Construction Contract)" at bounding box center [451, 244] width 206 height 10
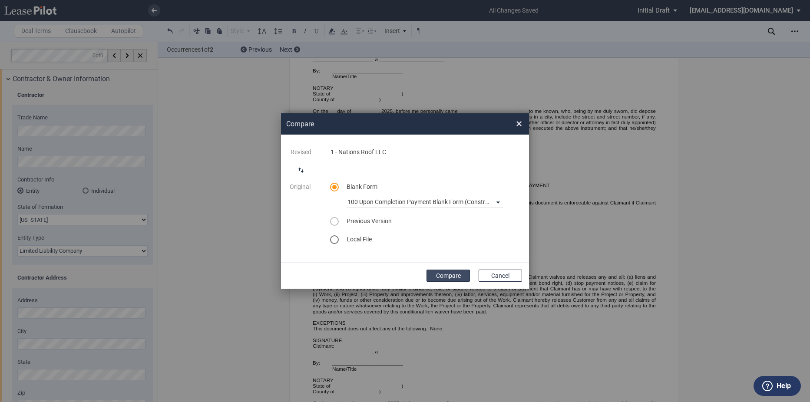
click at [439, 276] on button "Compare" at bounding box center [448, 276] width 43 height 12
click at [384, 221] on span "Previous Version" at bounding box center [369, 221] width 45 height 7
drag, startPoint x: 384, startPoint y: 221, endPoint x: 323, endPoint y: 219, distance: 60.9
click at [318, 219] on div "Original Blank Form 100 Upon Completion Payment Blank Form (Construction Contra…" at bounding box center [405, 218] width 241 height 71
drag, startPoint x: 323, startPoint y: 217, endPoint x: 329, endPoint y: 219, distance: 6.9
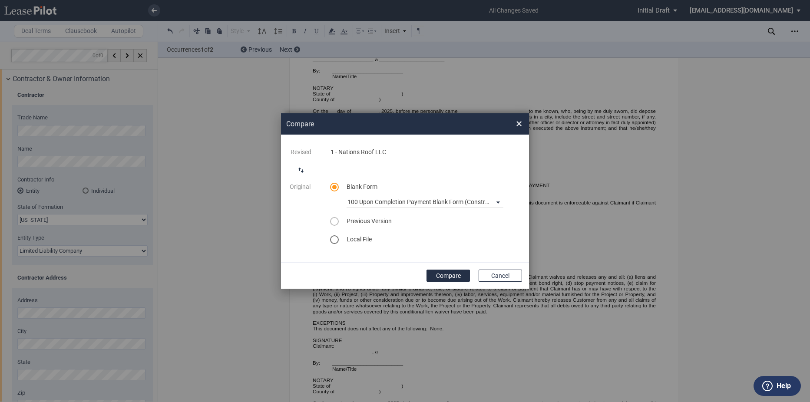
click at [329, 219] on div "Original Blank Form 100 Upon Completion Payment Blank Form (Construction Contra…" at bounding box center [405, 218] width 241 height 71
click at [335, 219] on div "select previous version" at bounding box center [334, 221] width 9 height 9
click at [371, 203] on div "100 Upon Completion Payment Blank Form (Construction Contract)" at bounding box center [439, 202] width 182 height 7
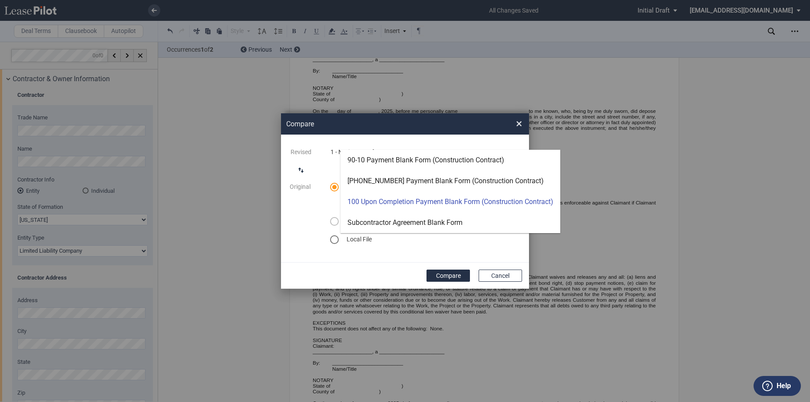
click at [385, 258] on md-backdrop at bounding box center [405, 201] width 810 height 402
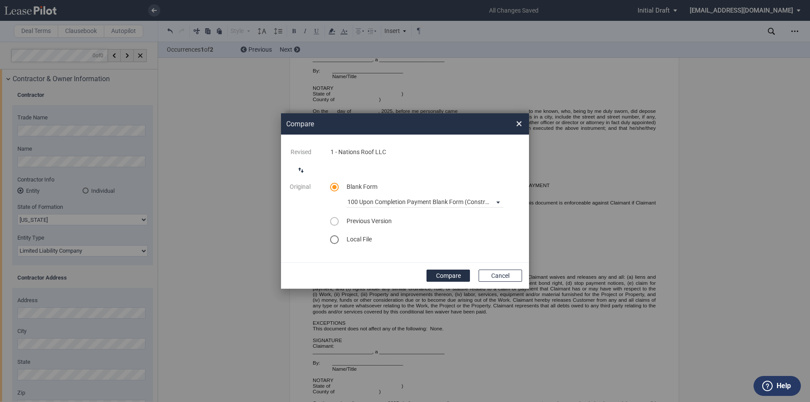
click at [520, 124] on span "×" at bounding box center [519, 124] width 6 height 14
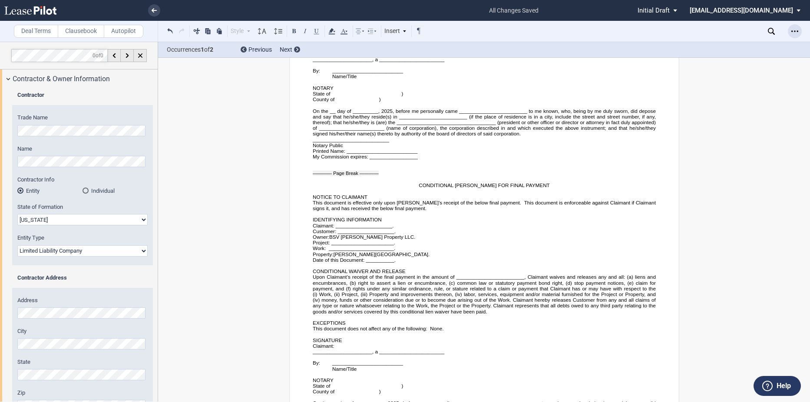
click at [797, 31] on icon "Open Lease options menu" at bounding box center [795, 31] width 7 height 7
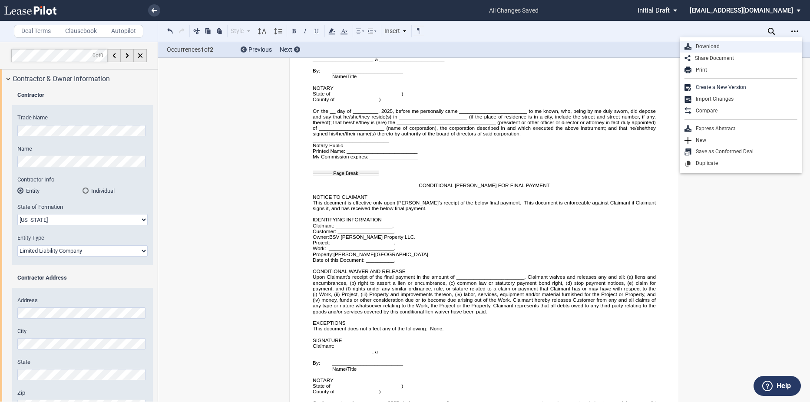
click at [694, 44] on div "Download" at bounding box center [745, 46] width 106 height 7
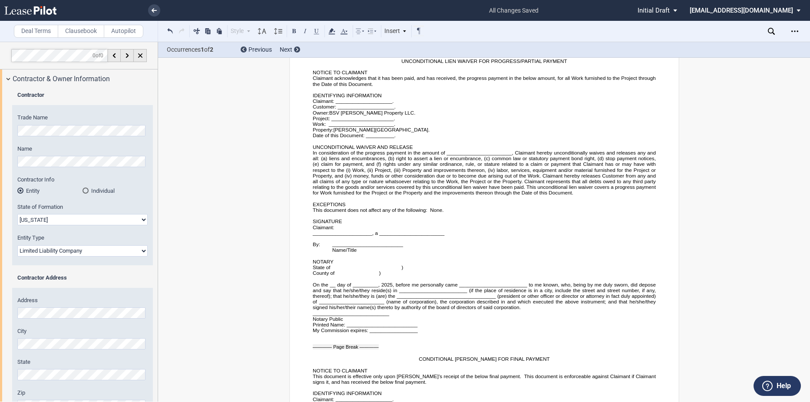
scroll to position [2338, 0]
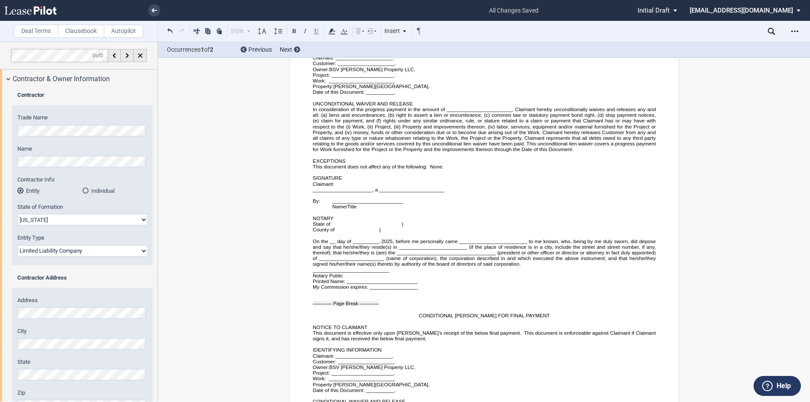
drag, startPoint x: 433, startPoint y: 353, endPoint x: 409, endPoint y: 333, distance: 30.8
click at [433, 359] on p "Customer: ____________________." at bounding box center [484, 362] width 343 height 6
click at [152, 12] on icon at bounding box center [154, 10] width 5 height 4
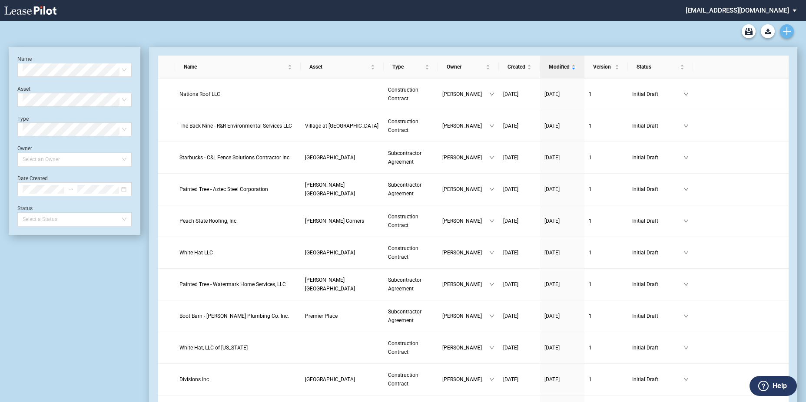
click at [780, 29] on link "Create new document" at bounding box center [787, 31] width 14 height 14
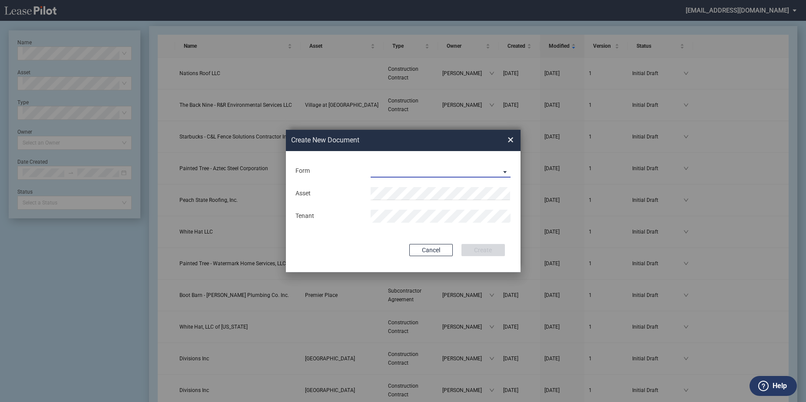
click at [388, 173] on md-select "Construction Contract Subcontractor Agreement" at bounding box center [441, 171] width 140 height 13
click at [392, 170] on div "Construction Contract" at bounding box center [404, 172] width 67 height 10
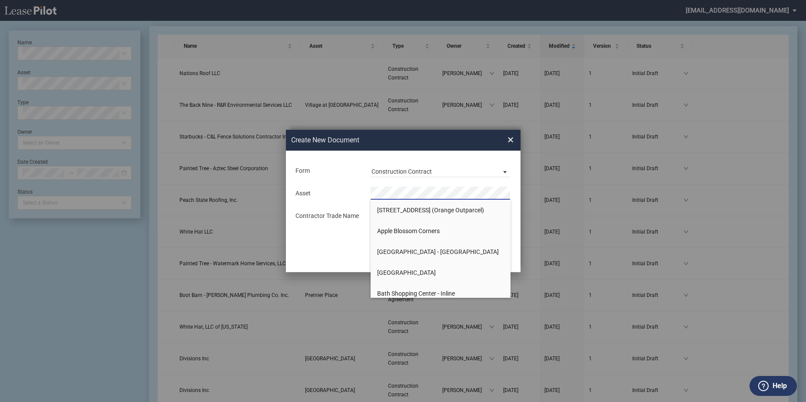
click at [325, 186] on md-input-container "Asset" at bounding box center [403, 193] width 217 height 15
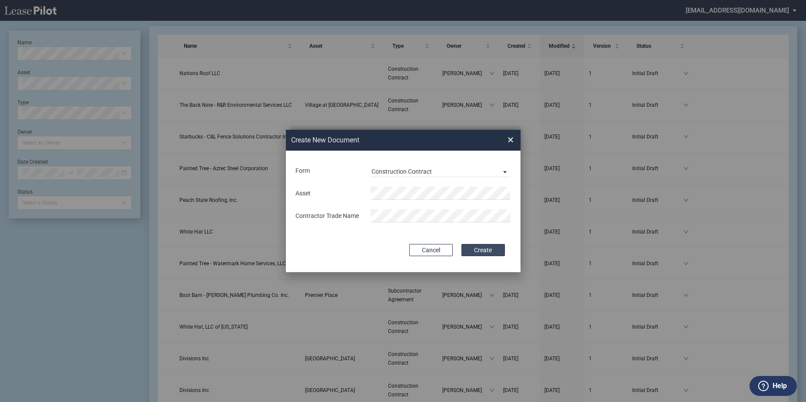
click at [468, 247] on button "Create" at bounding box center [482, 250] width 43 height 12
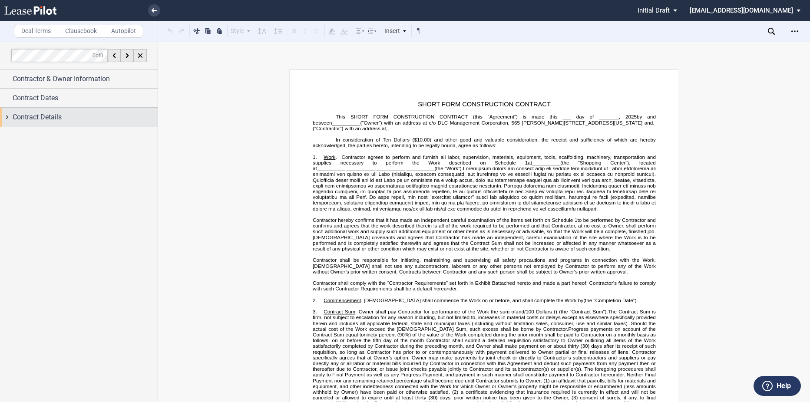
click at [93, 114] on div "Contract Details" at bounding box center [85, 117] width 145 height 10
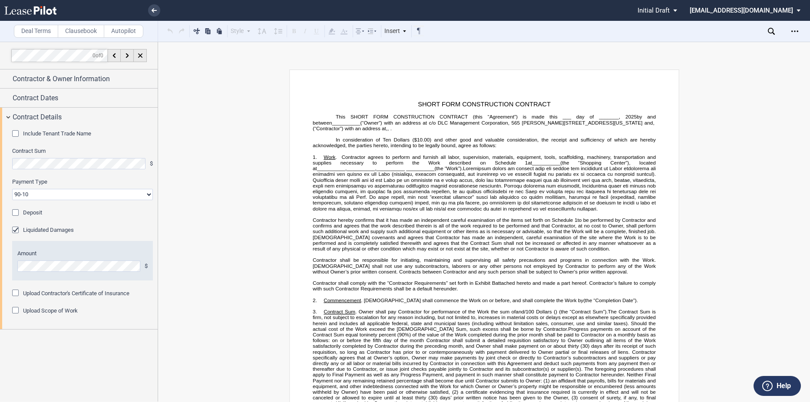
click at [53, 193] on select "90-10 30-30-30-10 100 Upon Completion" at bounding box center [82, 194] width 141 height 11
select select "100 Upon Completion"
click at [12, 189] on select "90-10 30-30-30-10 100 Upon Completion" at bounding box center [82, 194] width 141 height 11
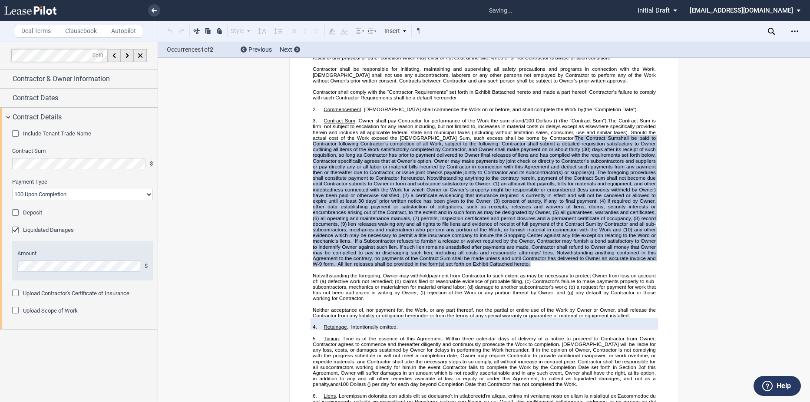
scroll to position [198, 0]
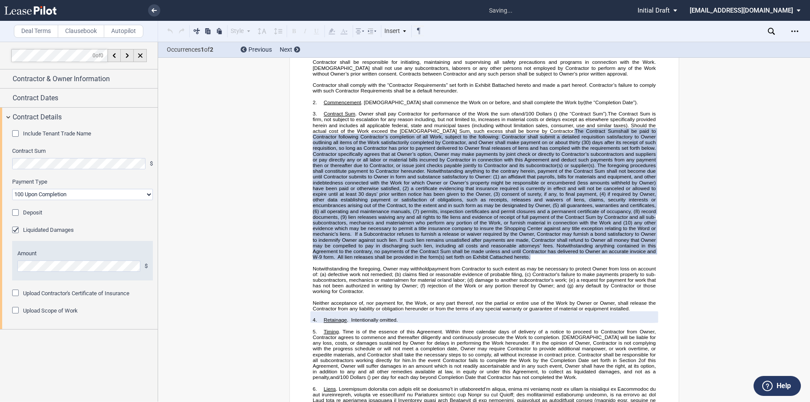
click at [790, 31] on div "Open Lease options menu" at bounding box center [795, 31] width 14 height 14
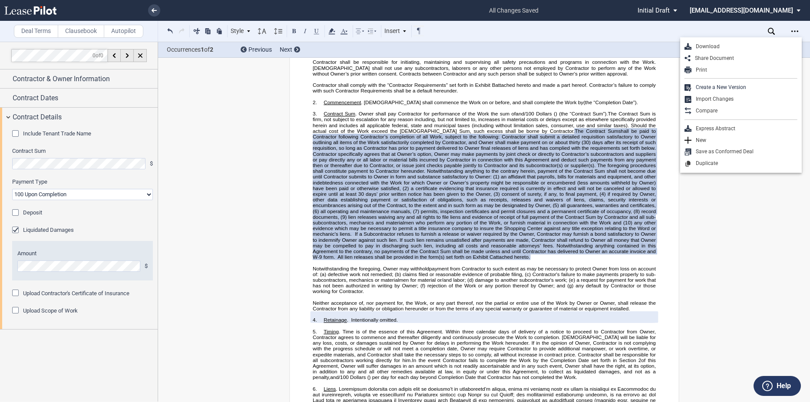
click at [703, 43] on div "Download" at bounding box center [741, 47] width 122 height 12
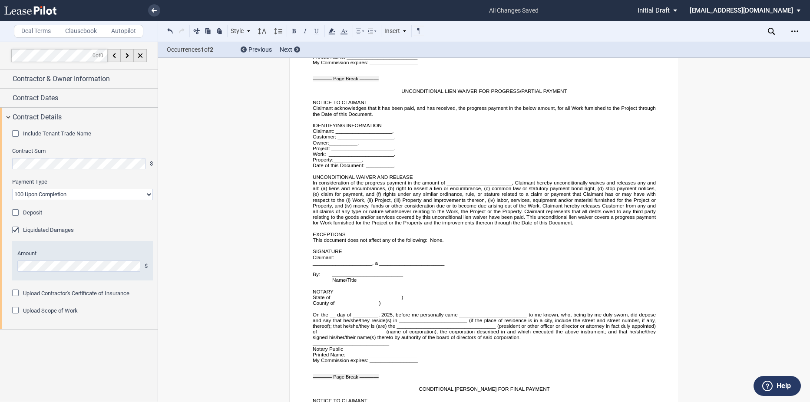
scroll to position [2908, 0]
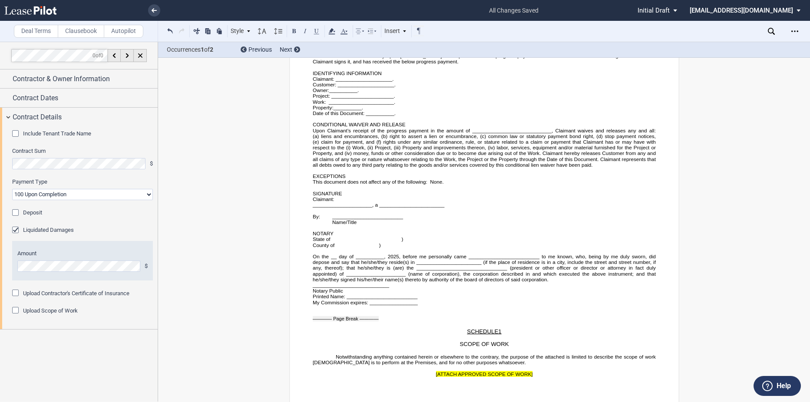
click at [577, 328] on p "SCHEDULE 1" at bounding box center [484, 331] width 343 height 7
drag, startPoint x: 735, startPoint y: 0, endPoint x: 563, endPoint y: 99, distance: 197.9
click at [563, 105] on p "Property: __________ ." at bounding box center [484, 108] width 343 height 6
